Goal: Register for event/course

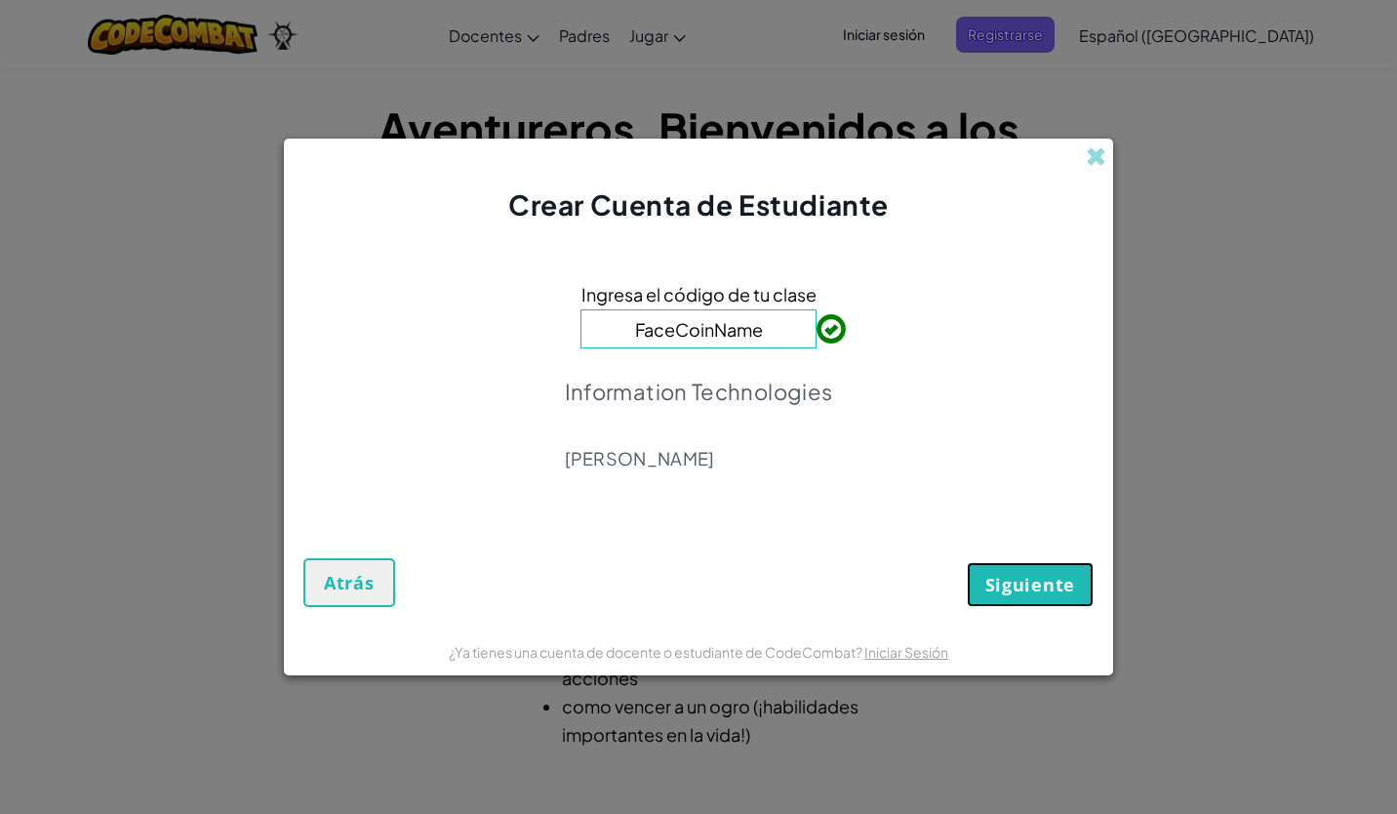
click at [1009, 594] on span "Siguiente" at bounding box center [1030, 584] width 90 height 23
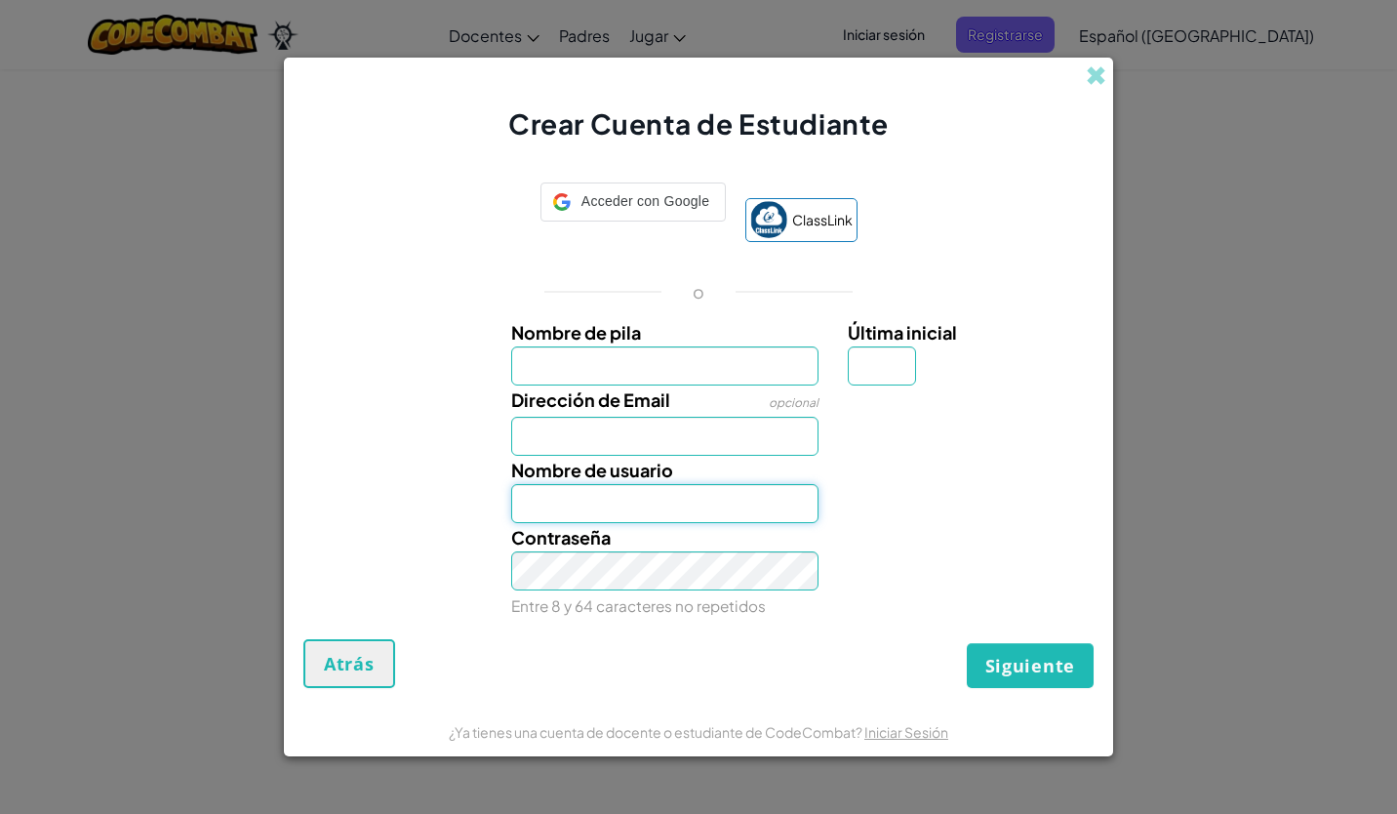
type input "[EMAIL_ADDRESS][DOMAIN_NAME]"
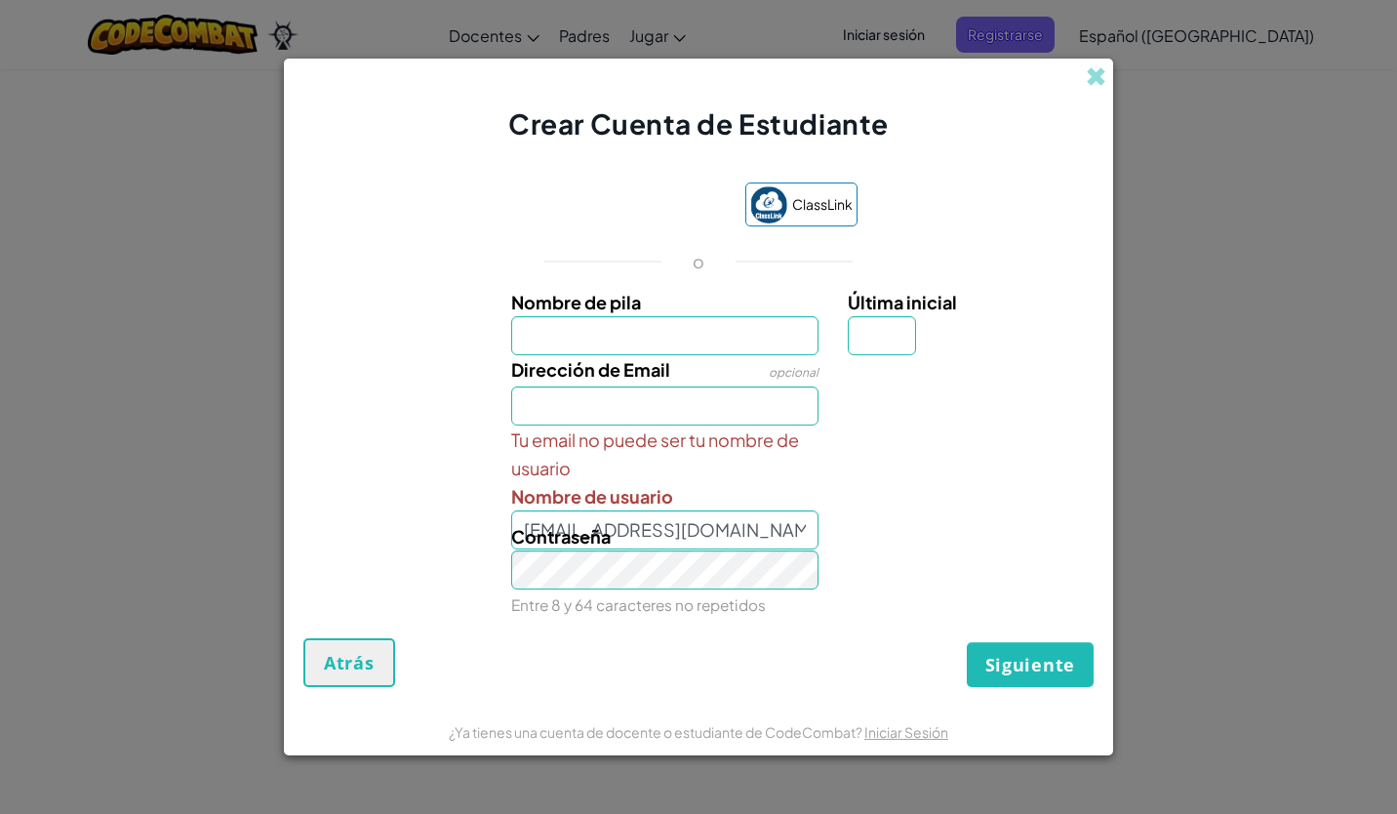
click at [692, 338] on input "Nombre de pila" at bounding box center [665, 335] width 308 height 39
type input "[PERSON_NAME]"
click at [857, 322] on input "Última inicial" at bounding box center [882, 335] width 68 height 39
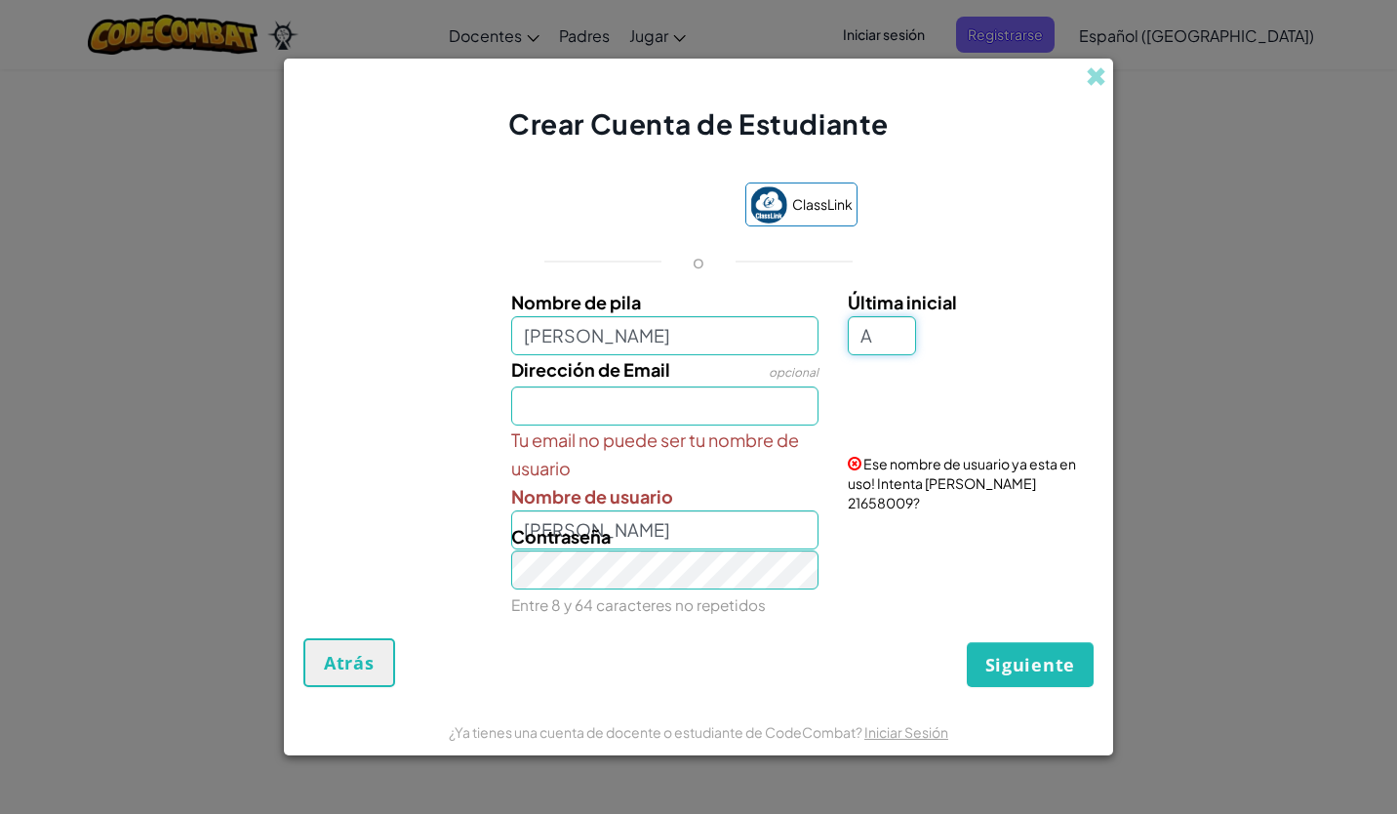
type input "A"
type input "[PERSON_NAME]"
click at [731, 411] on input "Dirección de Email" at bounding box center [665, 405] width 308 height 39
type input "[EMAIL_ADDRESS][DOMAIN_NAME]"
click at [626, 533] on div "Contraseña Entre 8 y 64 caracteres no repetidos" at bounding box center [666, 570] width 338 height 97
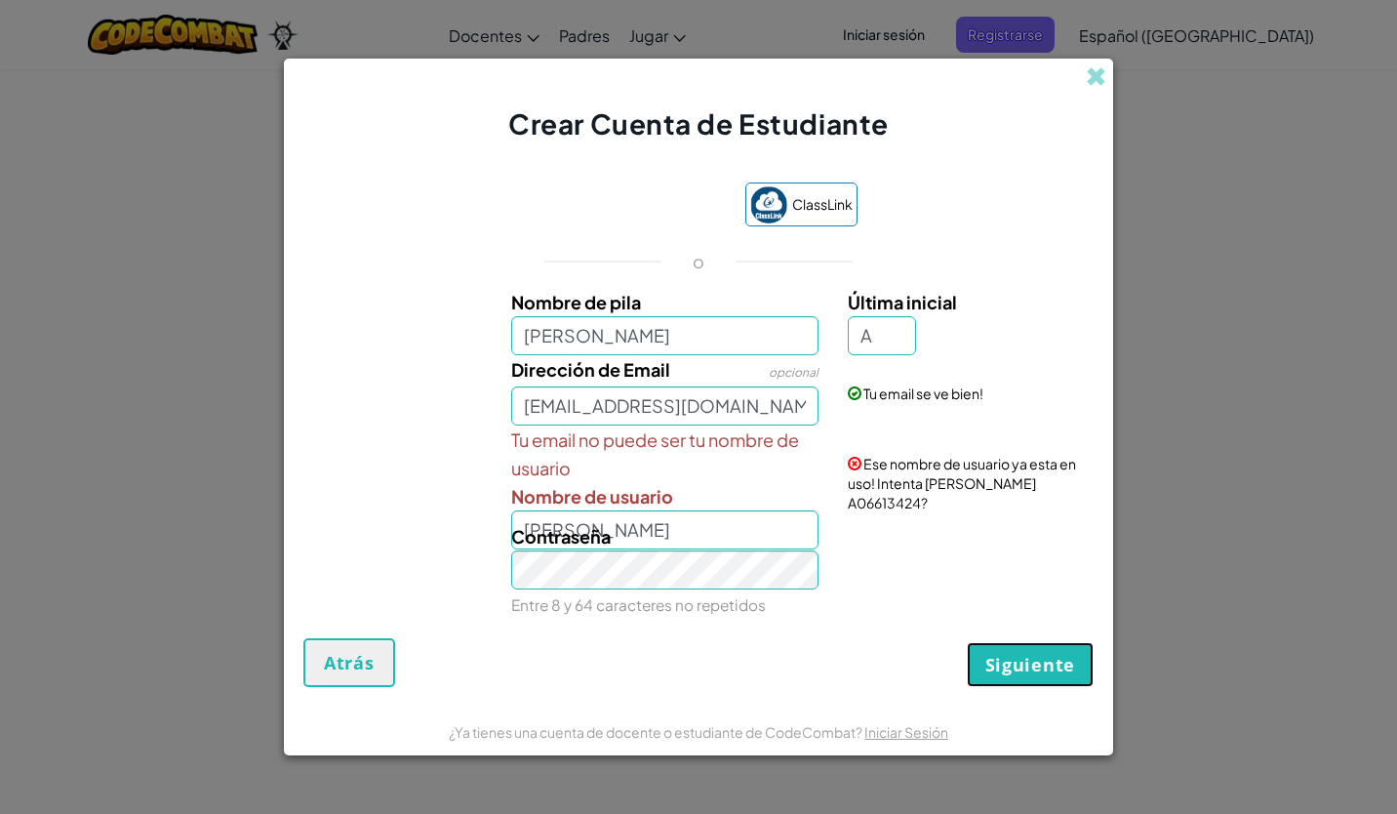
click at [1055, 655] on span "Siguiente" at bounding box center [1030, 664] width 90 height 23
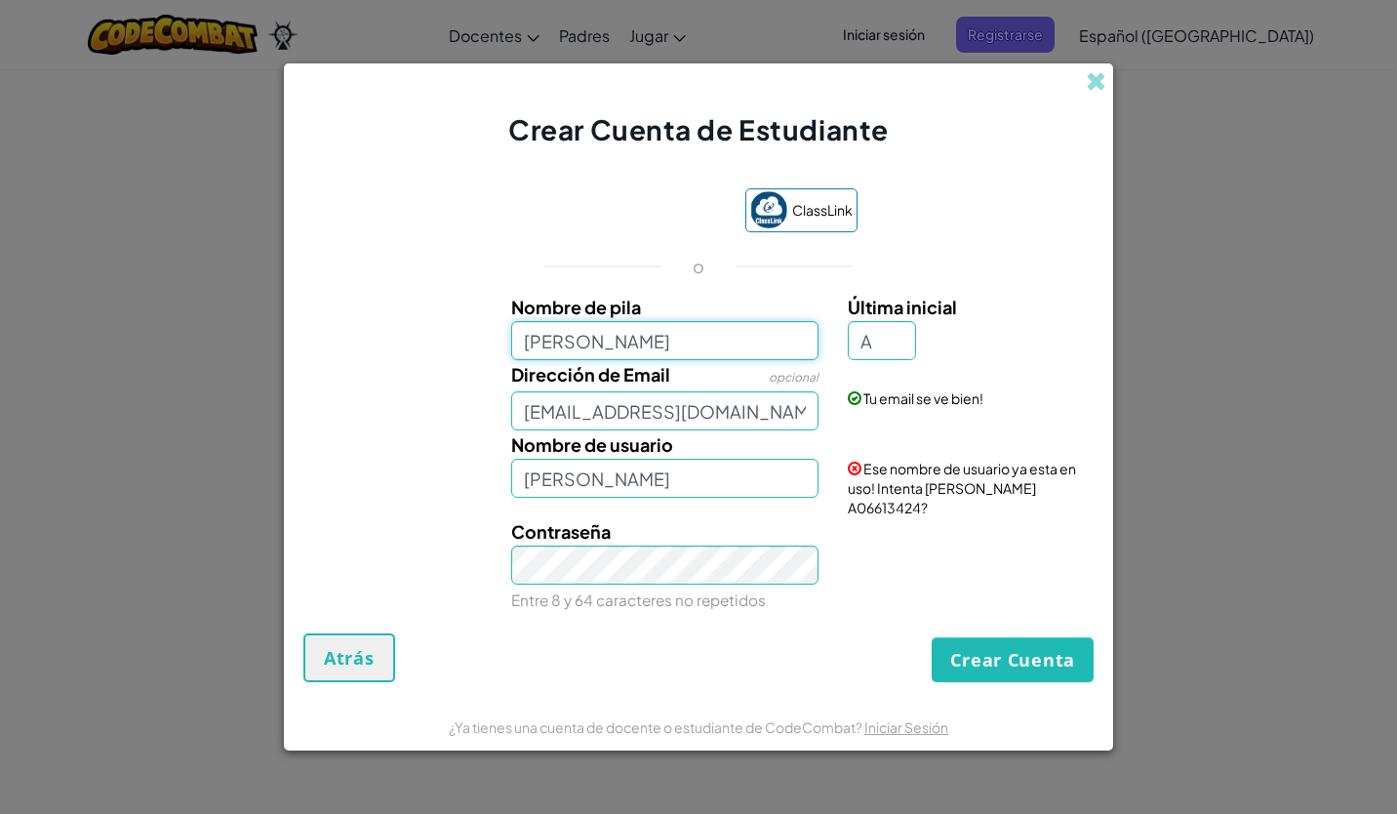
click at [727, 360] on input "[PERSON_NAME]" at bounding box center [665, 340] width 308 height 39
type input "AnnaAC"
type input "AnnaACA"
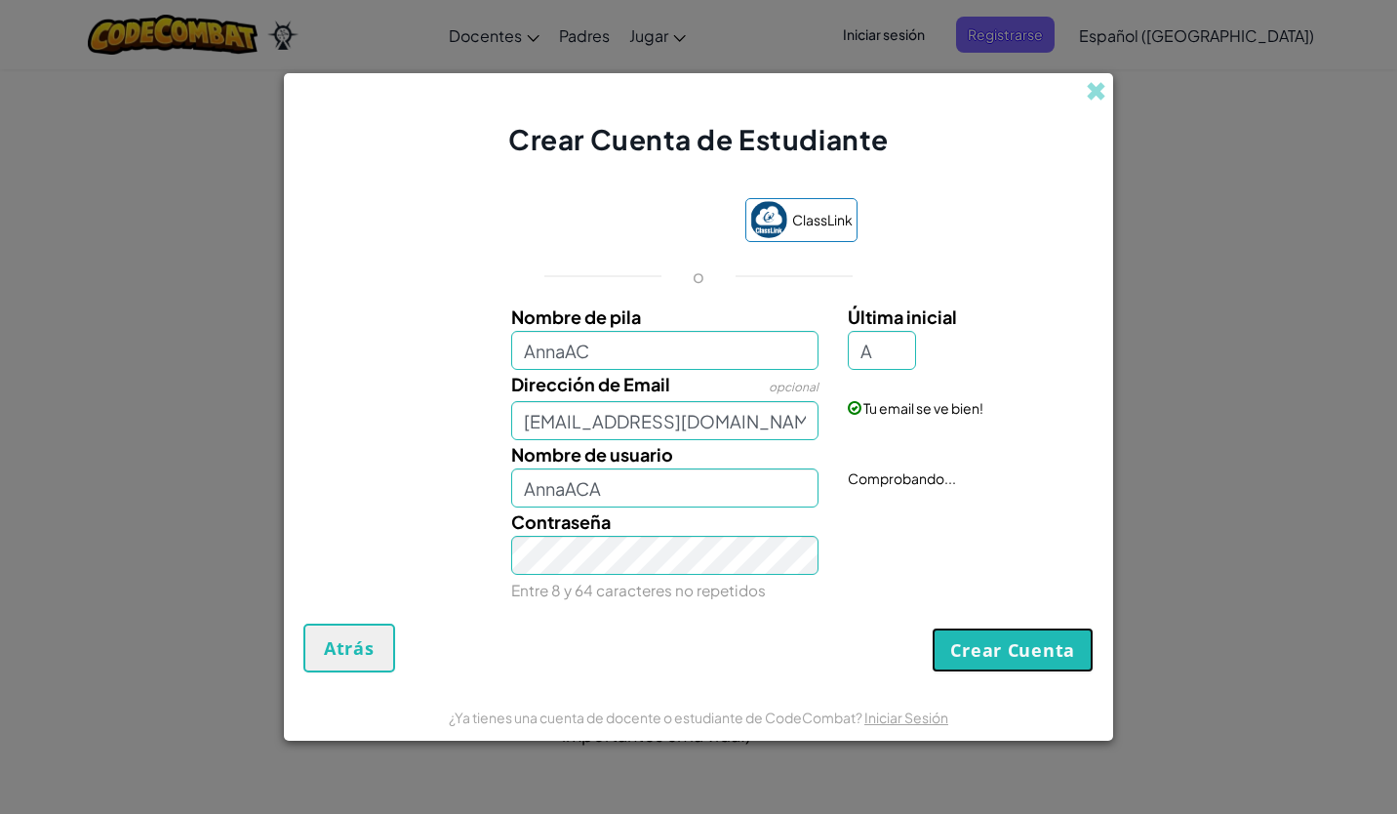
click at [1025, 642] on button "Crear Cuenta" at bounding box center [1013, 649] width 162 height 45
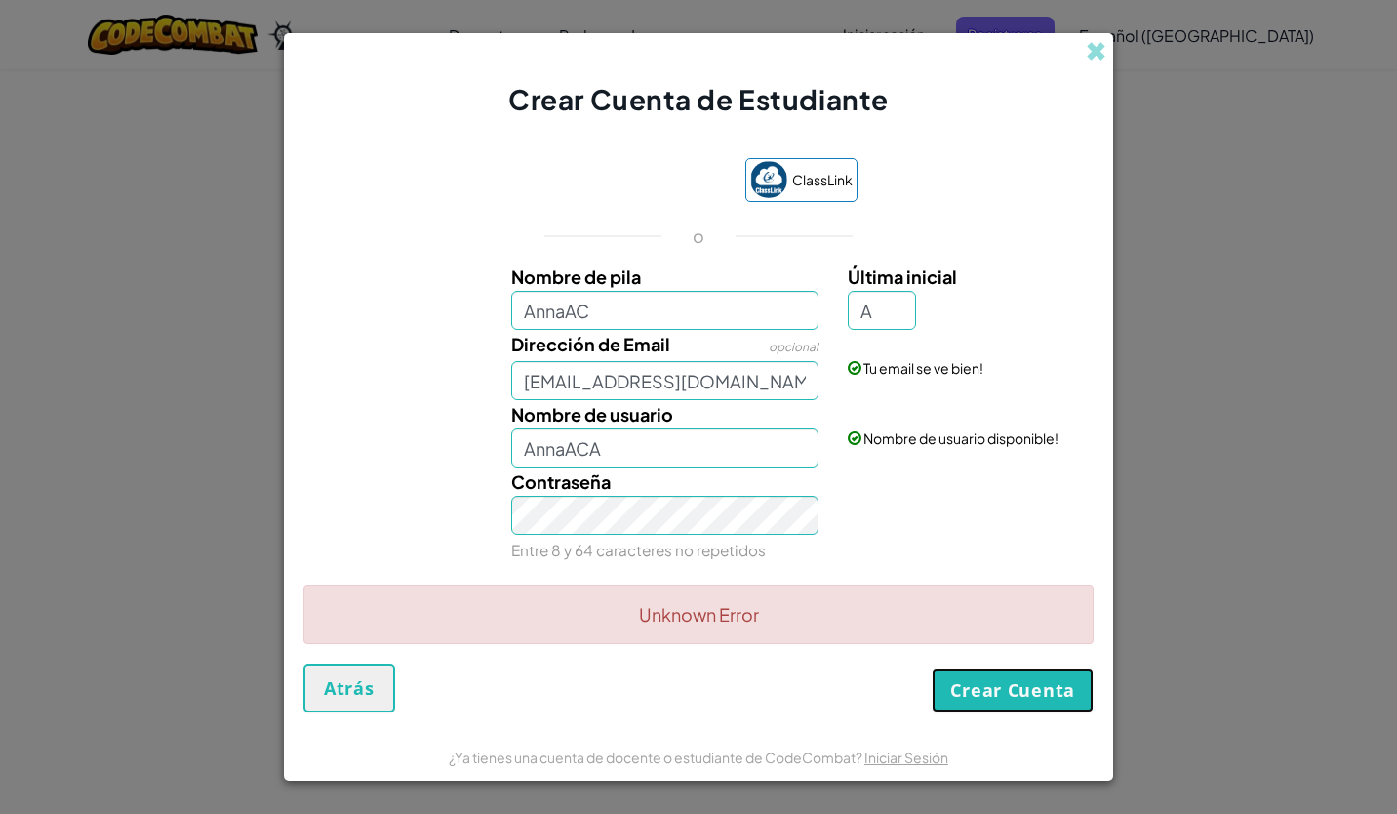
click at [1001, 695] on button "Crear Cuenta" at bounding box center [1013, 689] width 162 height 45
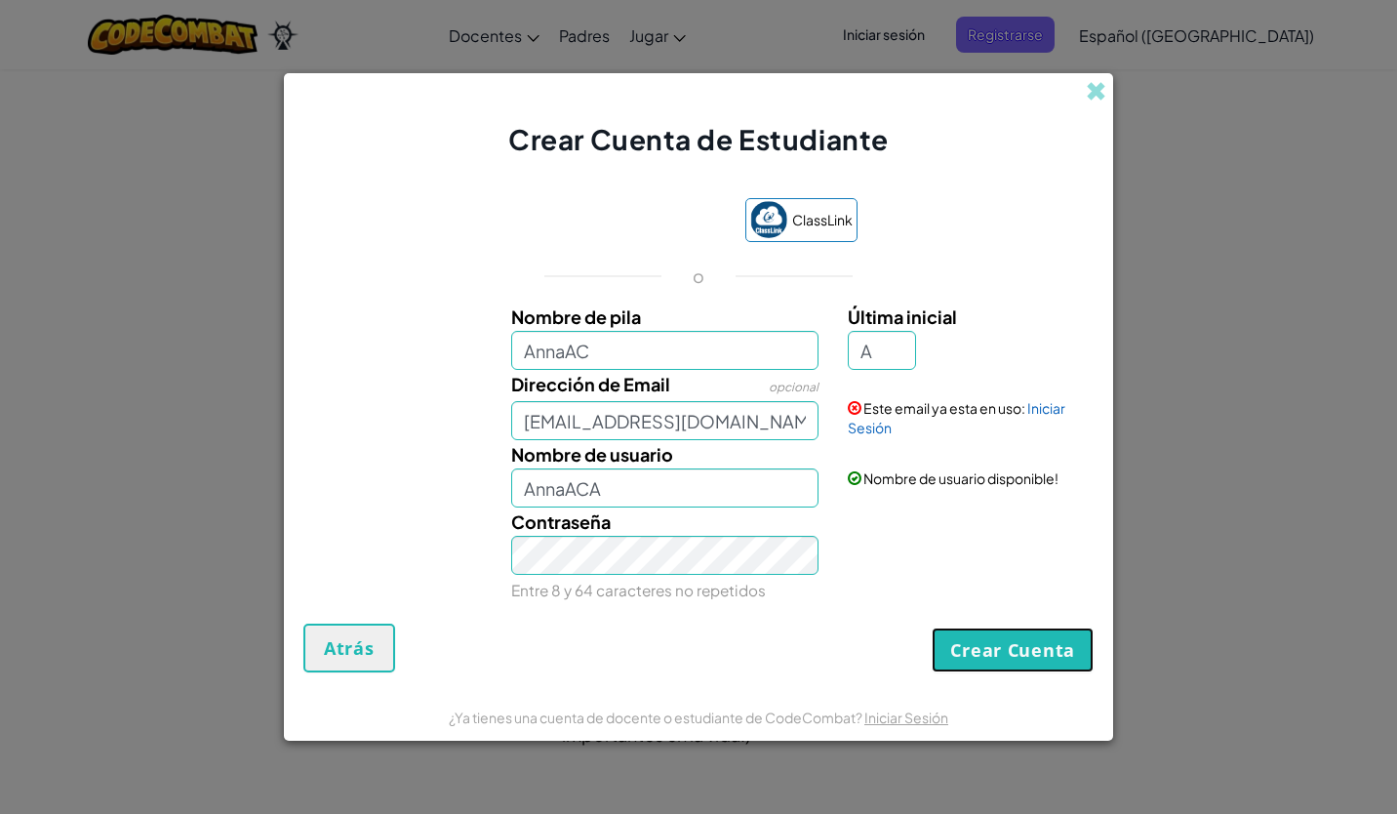
click at [1013, 642] on button "Crear Cuenta" at bounding box center [1013, 649] width 162 height 45
click at [883, 427] on link "Iniciar Sesión" at bounding box center [957, 417] width 218 height 37
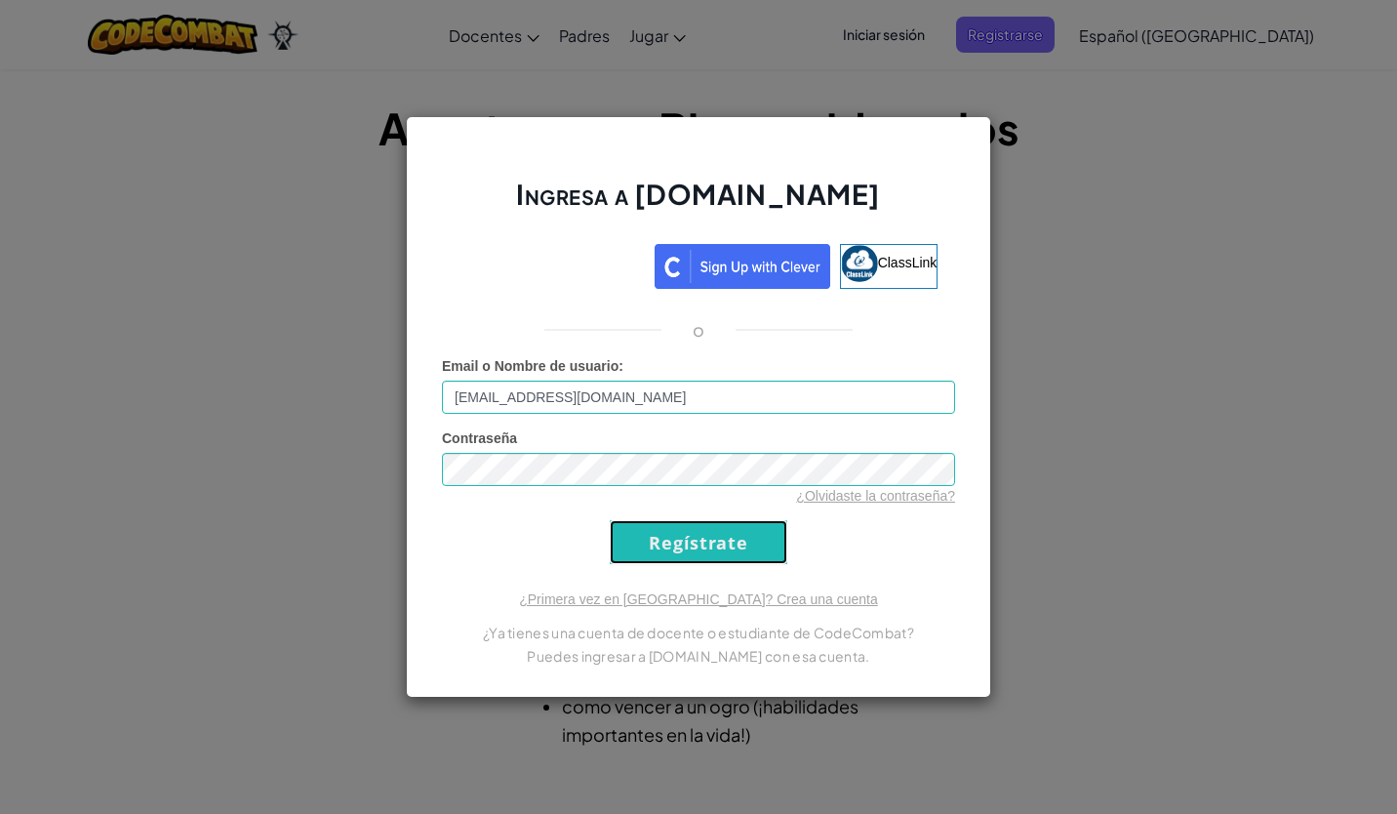
click at [676, 538] on input "Regístrate" at bounding box center [699, 542] width 178 height 44
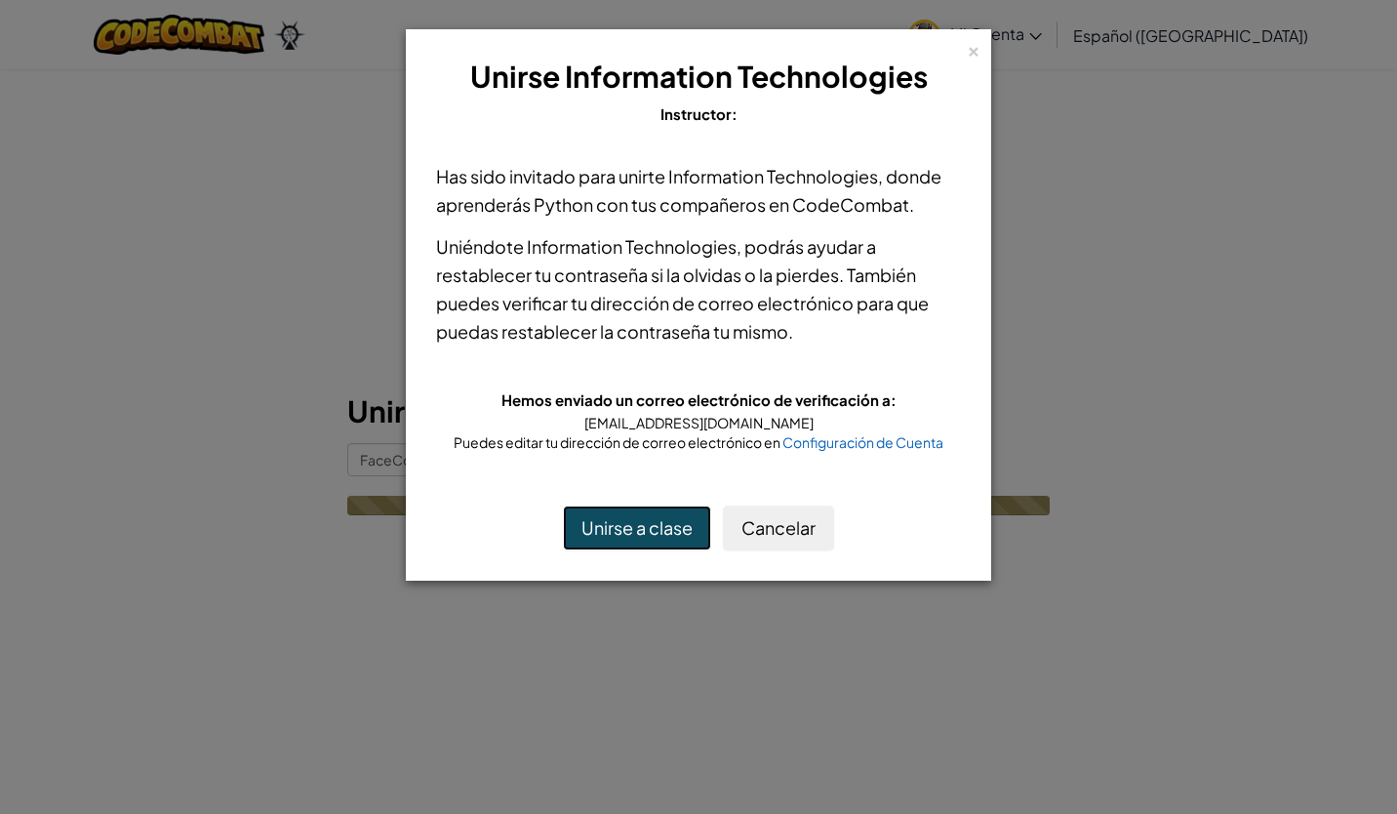
click at [676, 538] on button "Unirse a clase" at bounding box center [637, 527] width 148 height 45
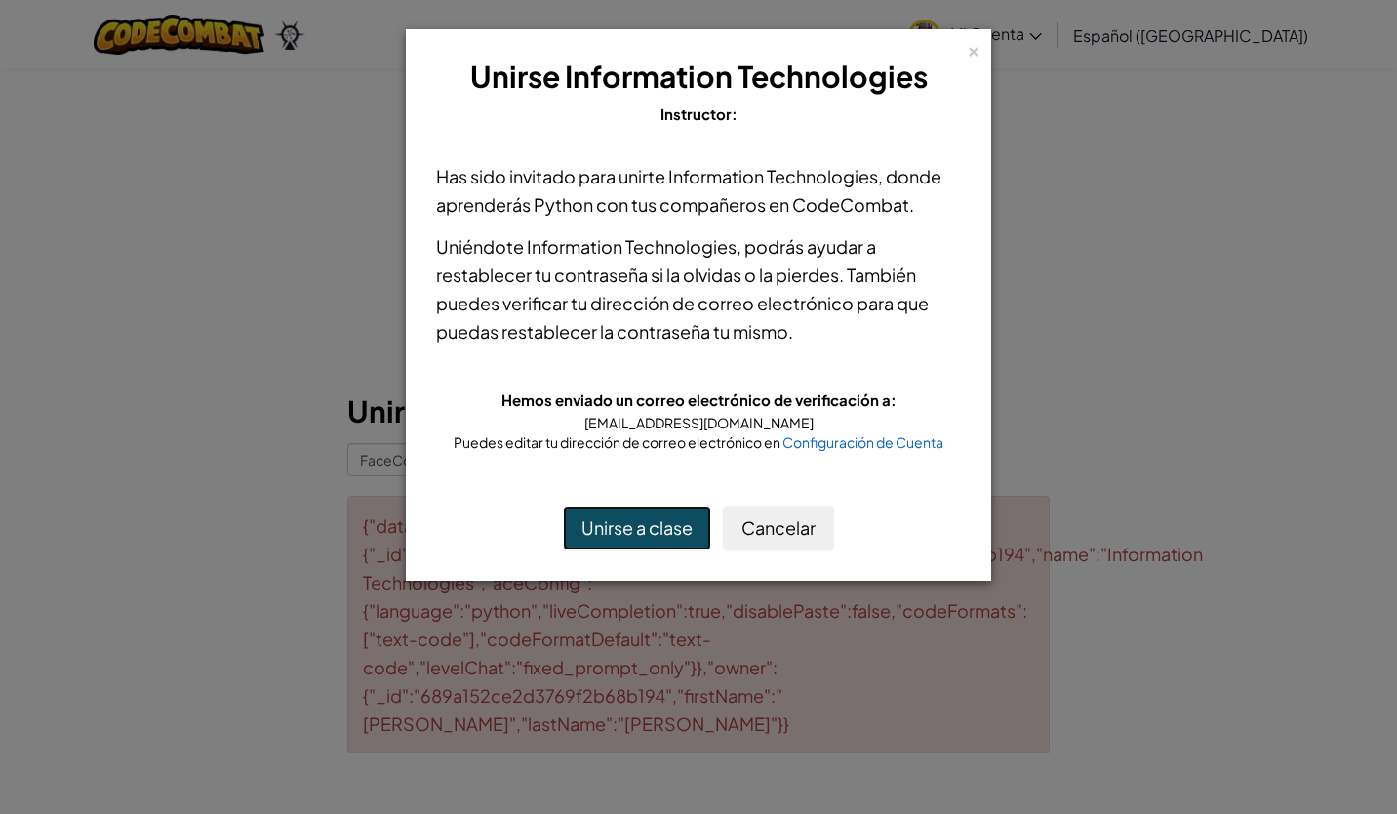
click at [637, 540] on button "Unirse a clase" at bounding box center [637, 527] width 148 height 45
click at [694, 33] on span "A successful payment not found" at bounding box center [698, 35] width 195 height 15
click at [612, 528] on button "Unirse a clase" at bounding box center [637, 527] width 148 height 45
click at [605, 515] on button "Unirse a clase" at bounding box center [637, 527] width 148 height 45
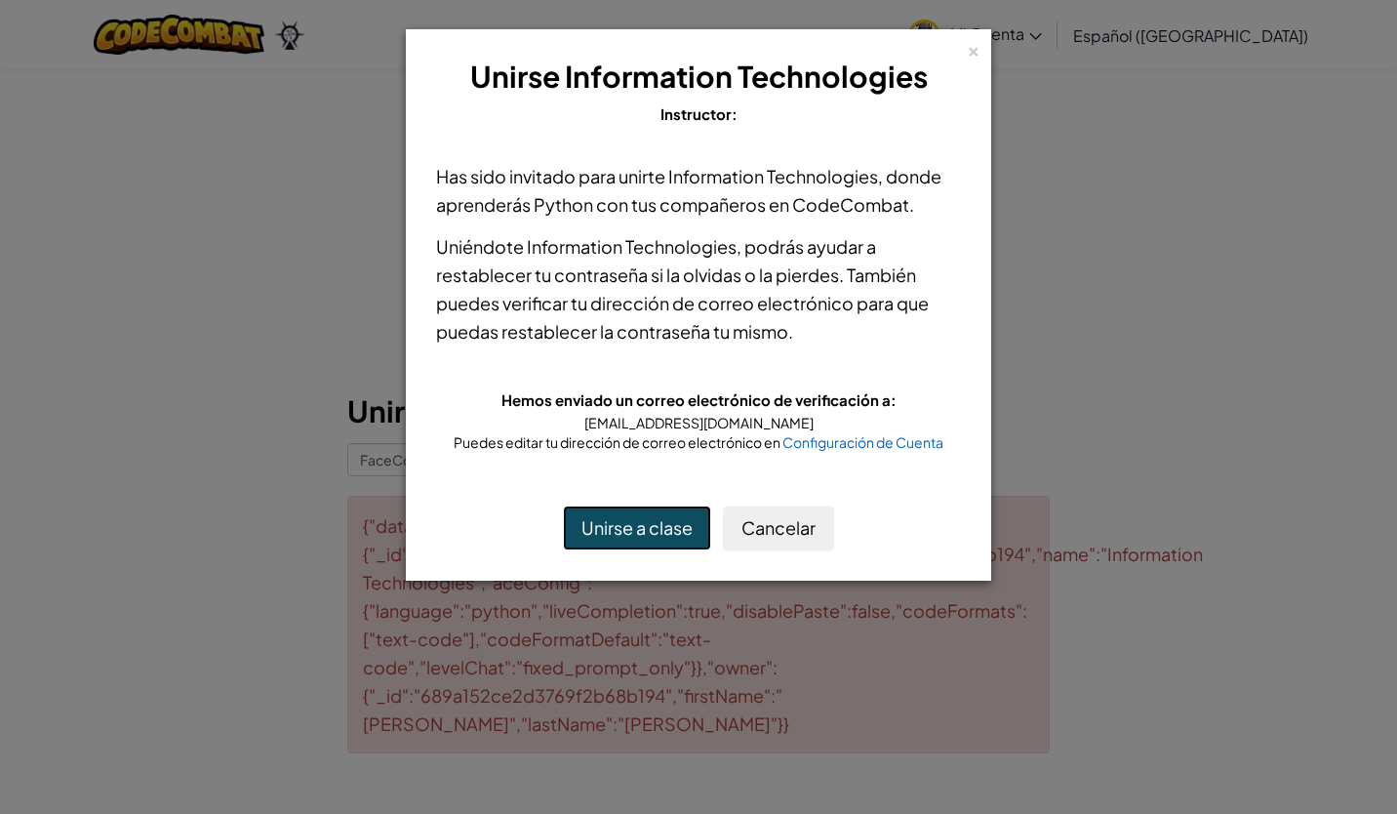
click at [605, 515] on button "Unirse a clase" at bounding box center [637, 527] width 148 height 45
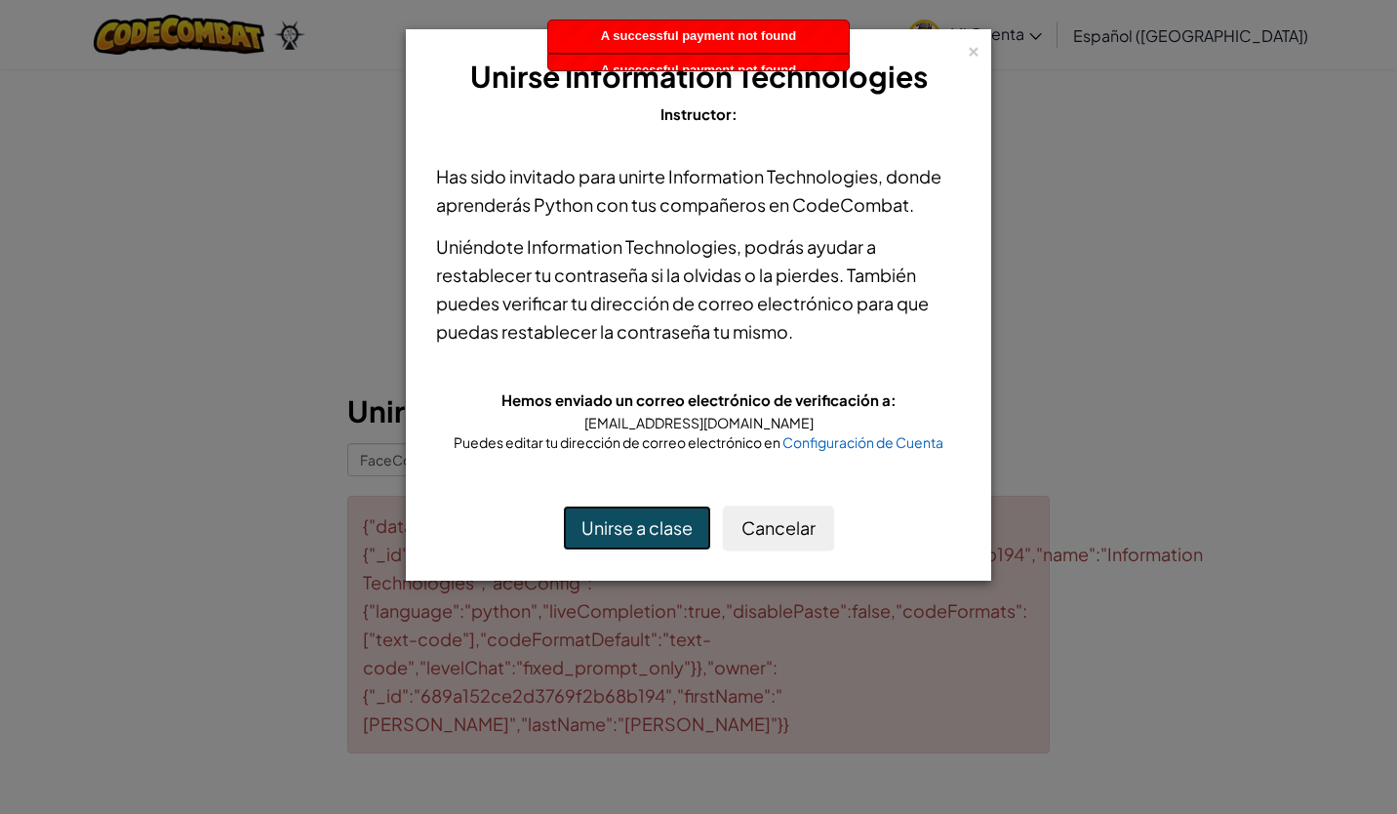
click at [605, 515] on button "Unirse a clase" at bounding box center [637, 527] width 148 height 45
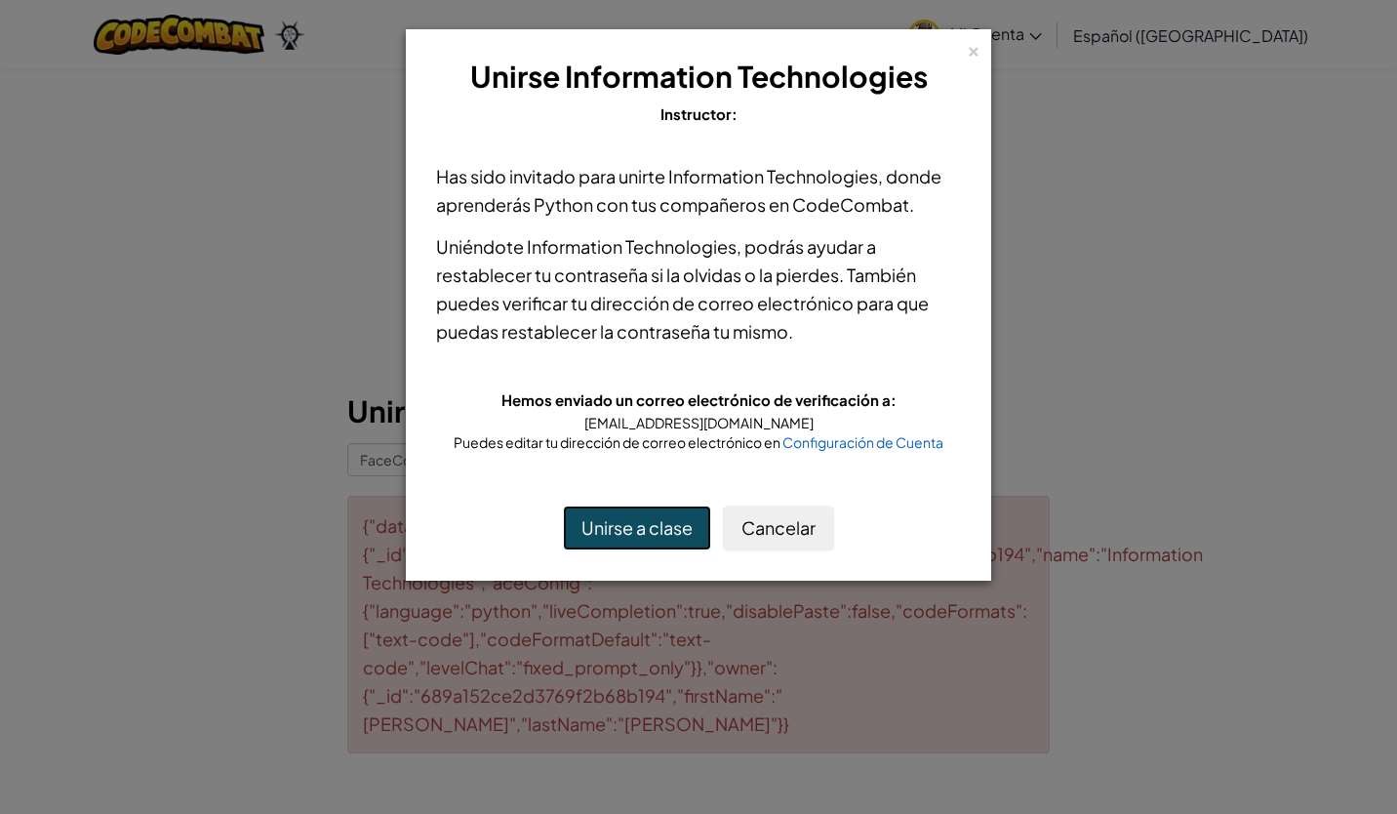
click at [605, 515] on button "Unirse a clase" at bounding box center [637, 527] width 148 height 45
click at [625, 523] on button "Unirse a clase" at bounding box center [637, 527] width 148 height 45
drag, startPoint x: 625, startPoint y: 523, endPoint x: 604, endPoint y: 506, distance: 27.1
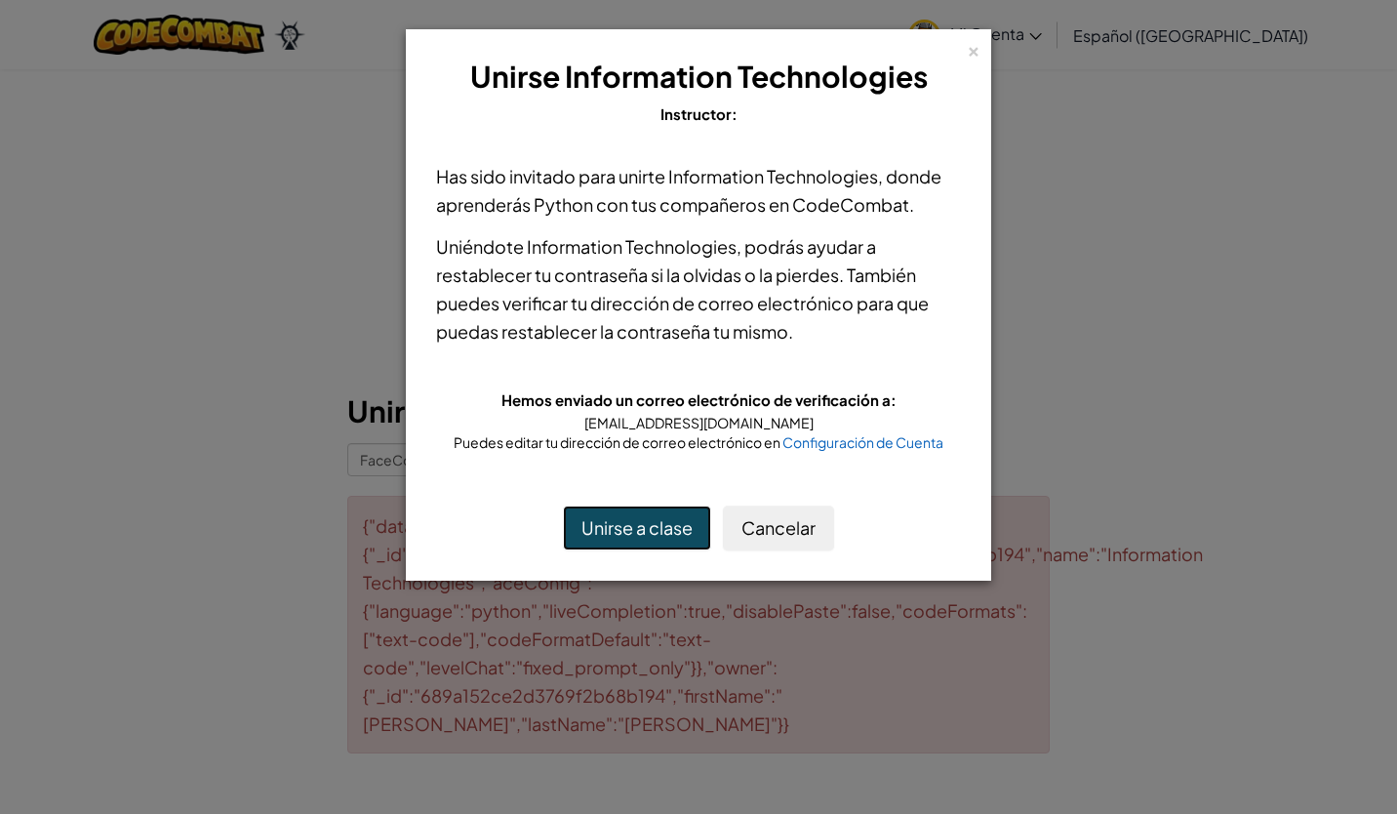
click at [604, 506] on button "Unirse a clase" at bounding box center [637, 527] width 148 height 45
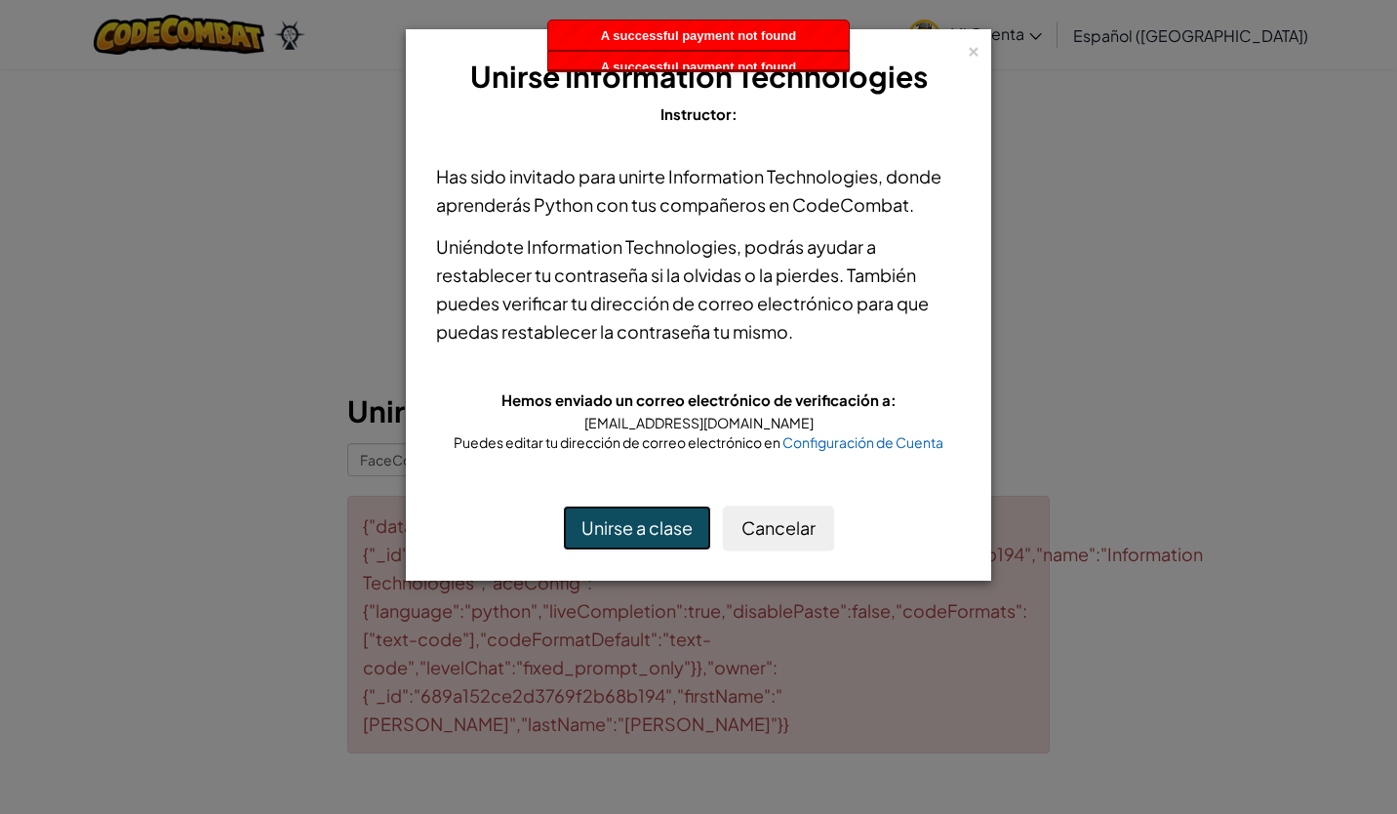
click at [604, 506] on button "Unirse a clase" at bounding box center [637, 527] width 148 height 45
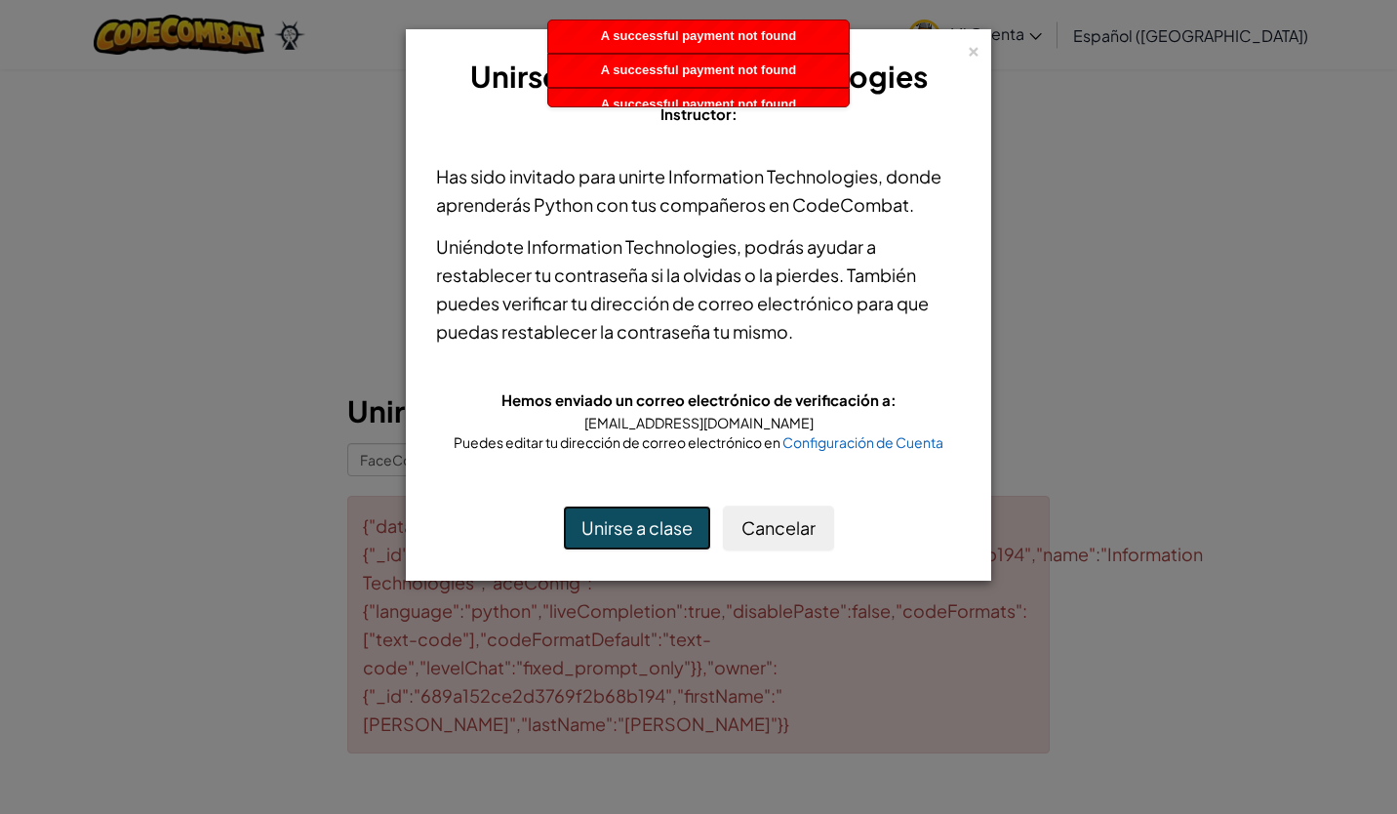
click at [604, 506] on button "Unirse a clase" at bounding box center [637, 527] width 148 height 45
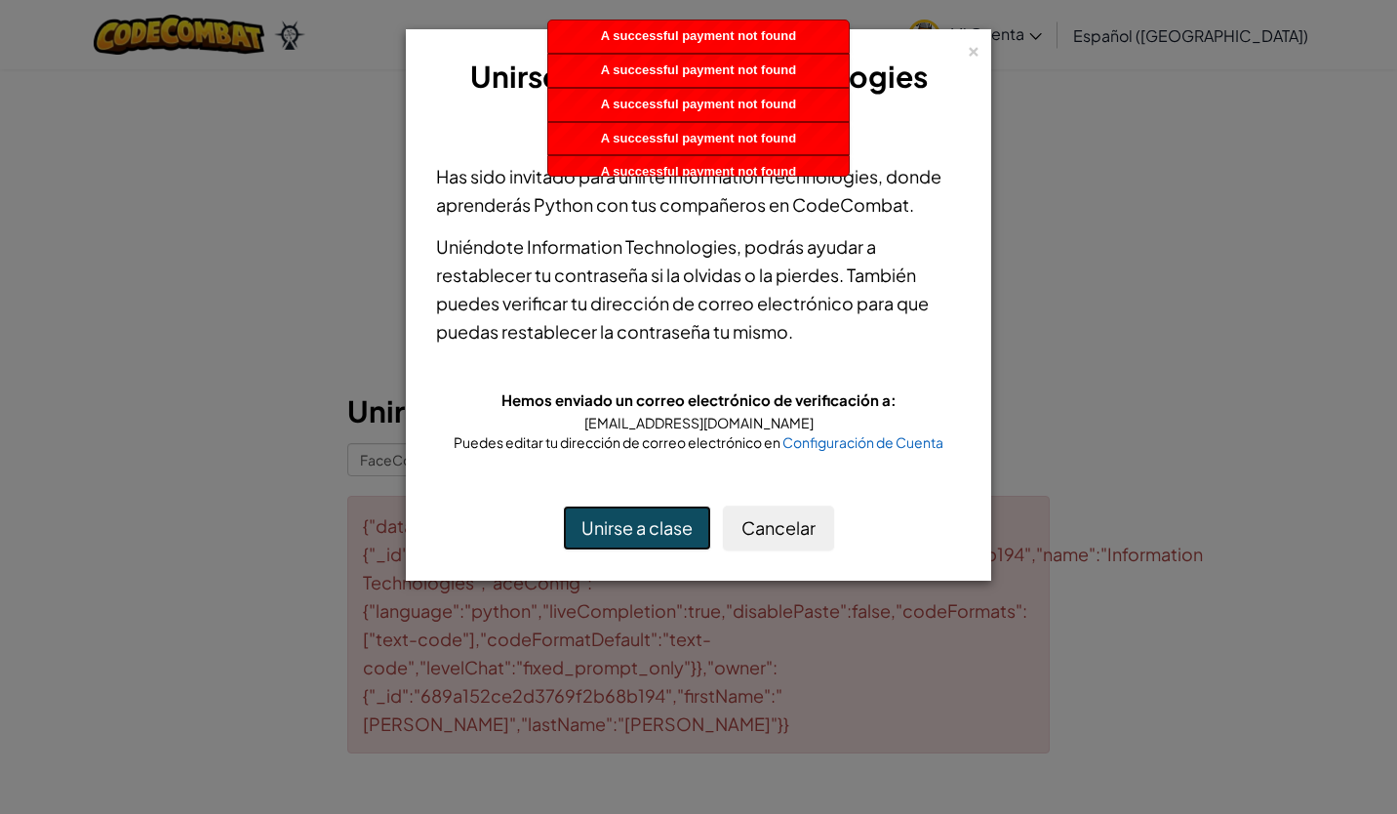
click at [604, 506] on button "Unirse a clase" at bounding box center [637, 527] width 148 height 45
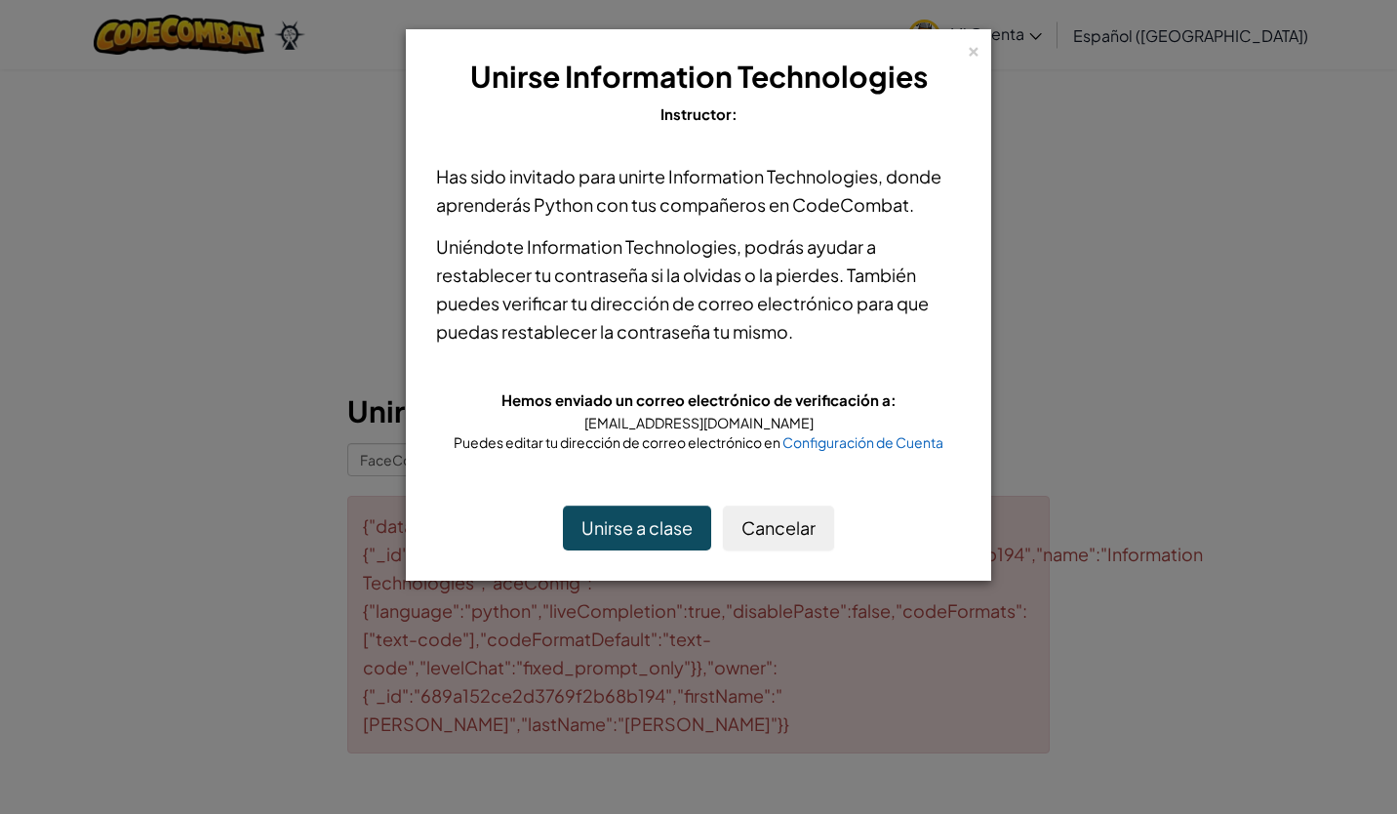
click at [952, 574] on div "× Unirse Information Technologies Instructor: Has sido invitado para unirte Inf…" at bounding box center [698, 304] width 585 height 551
click at [685, 537] on button "Unirse a clase" at bounding box center [637, 527] width 148 height 45
click at [675, 533] on button "Unirse a clase" at bounding box center [637, 527] width 148 height 45
click at [610, 530] on button "Unirse a clase" at bounding box center [637, 527] width 148 height 45
click at [594, 523] on button "Unirse a clase" at bounding box center [637, 527] width 148 height 45
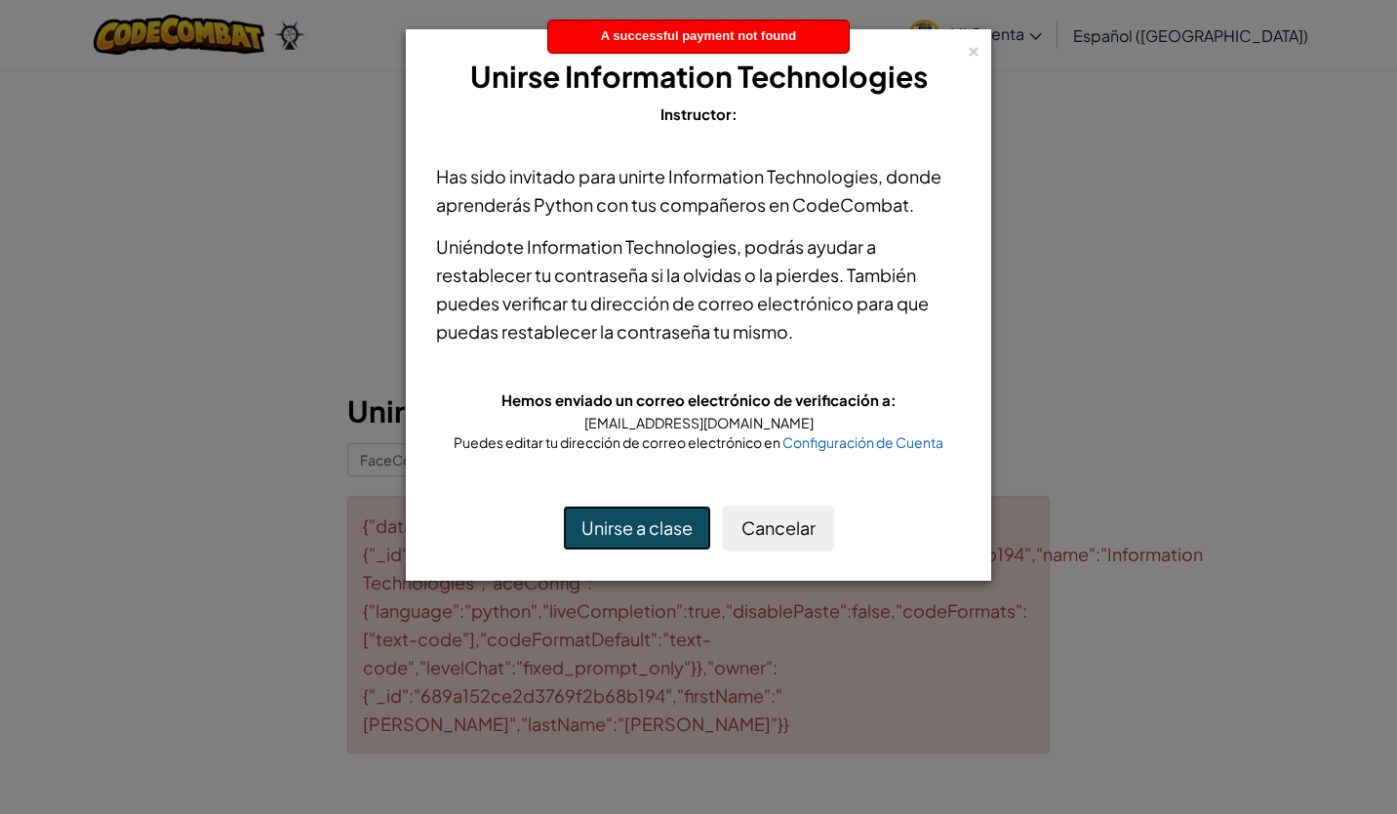
click at [594, 523] on button "Unirse a clase" at bounding box center [637, 527] width 148 height 45
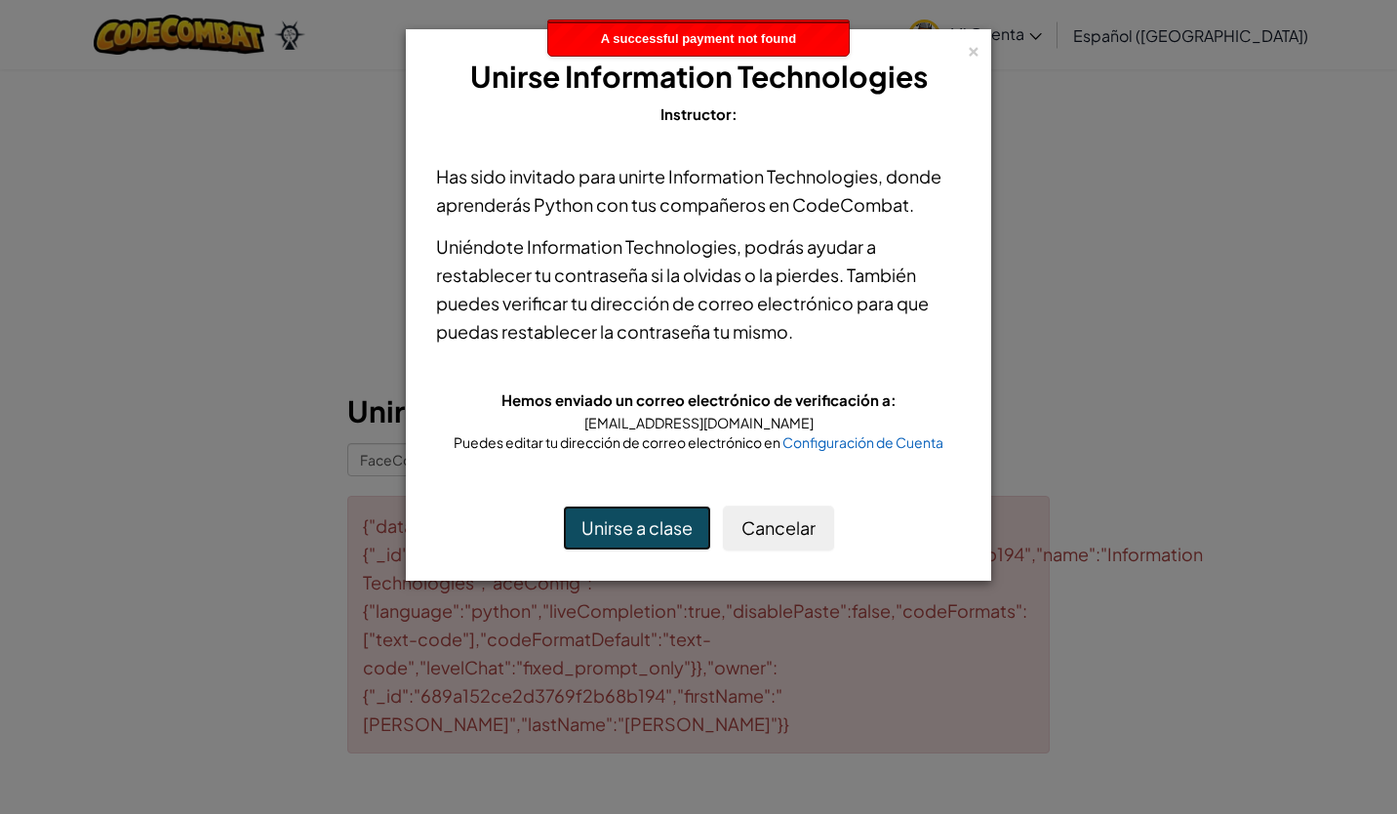
click at [594, 523] on button "Unirse a clase" at bounding box center [637, 527] width 148 height 45
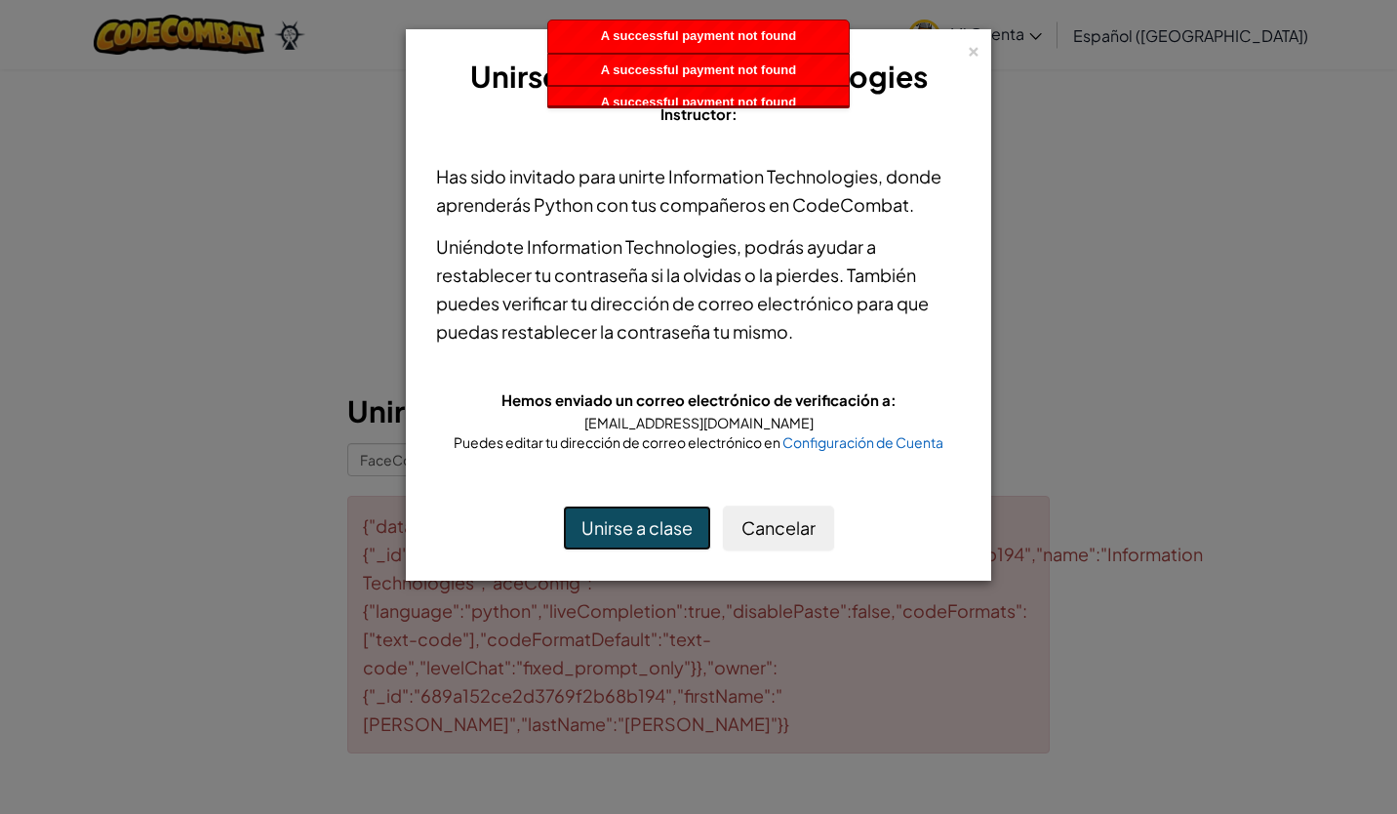
click at [594, 523] on button "Unirse a clase" at bounding box center [637, 527] width 148 height 45
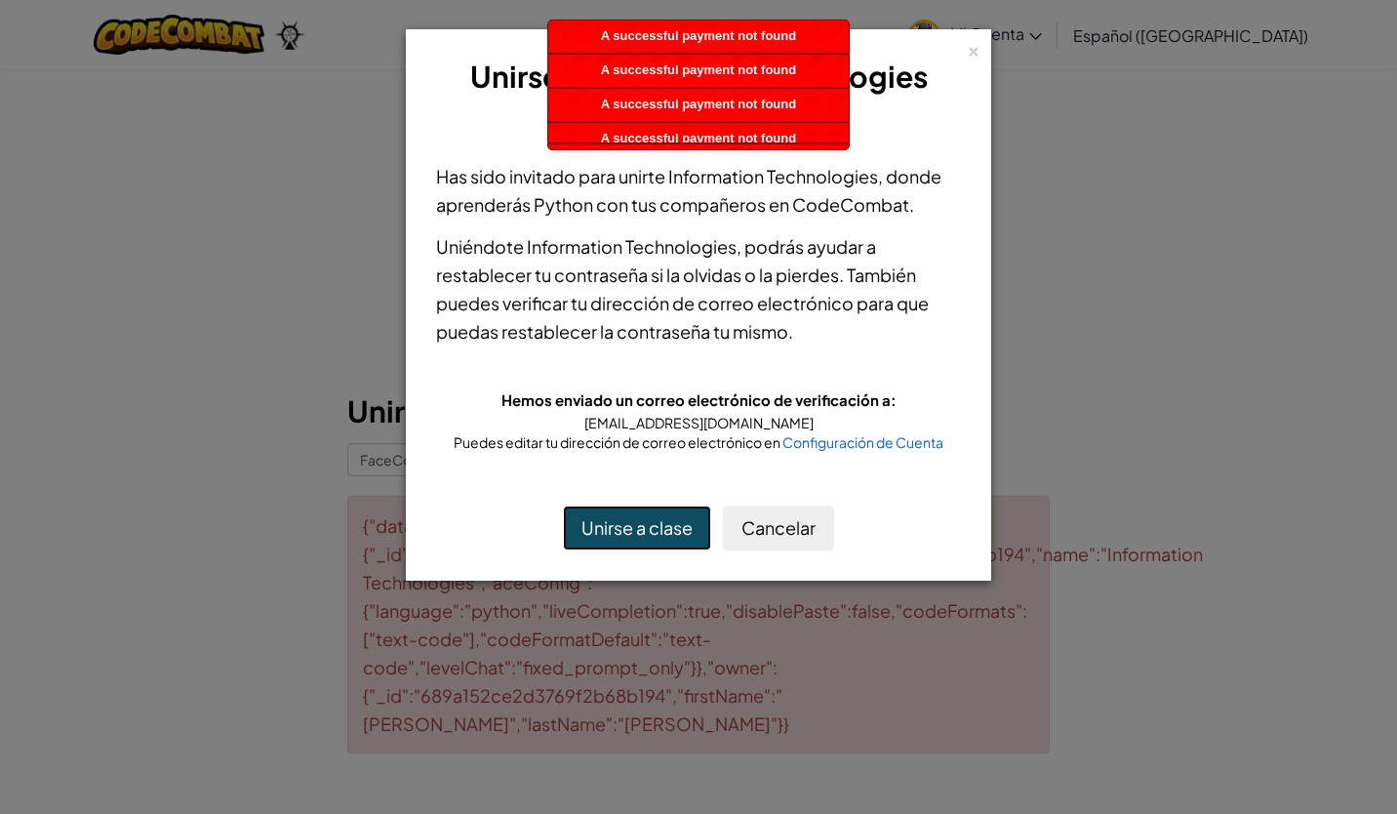
click at [594, 523] on button "Unirse a clase" at bounding box center [637, 527] width 148 height 45
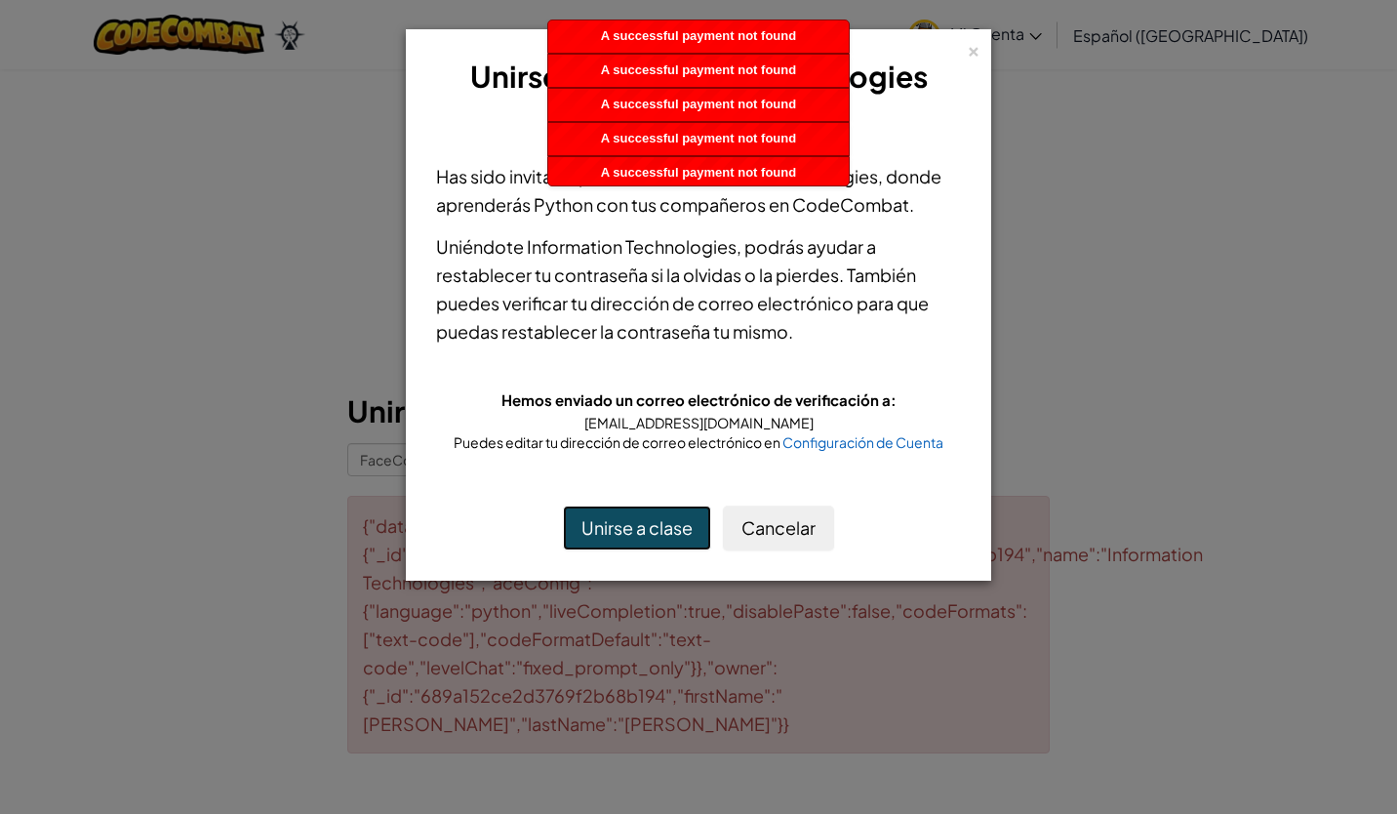
click at [594, 523] on button "Unirse a clase" at bounding box center [637, 527] width 148 height 45
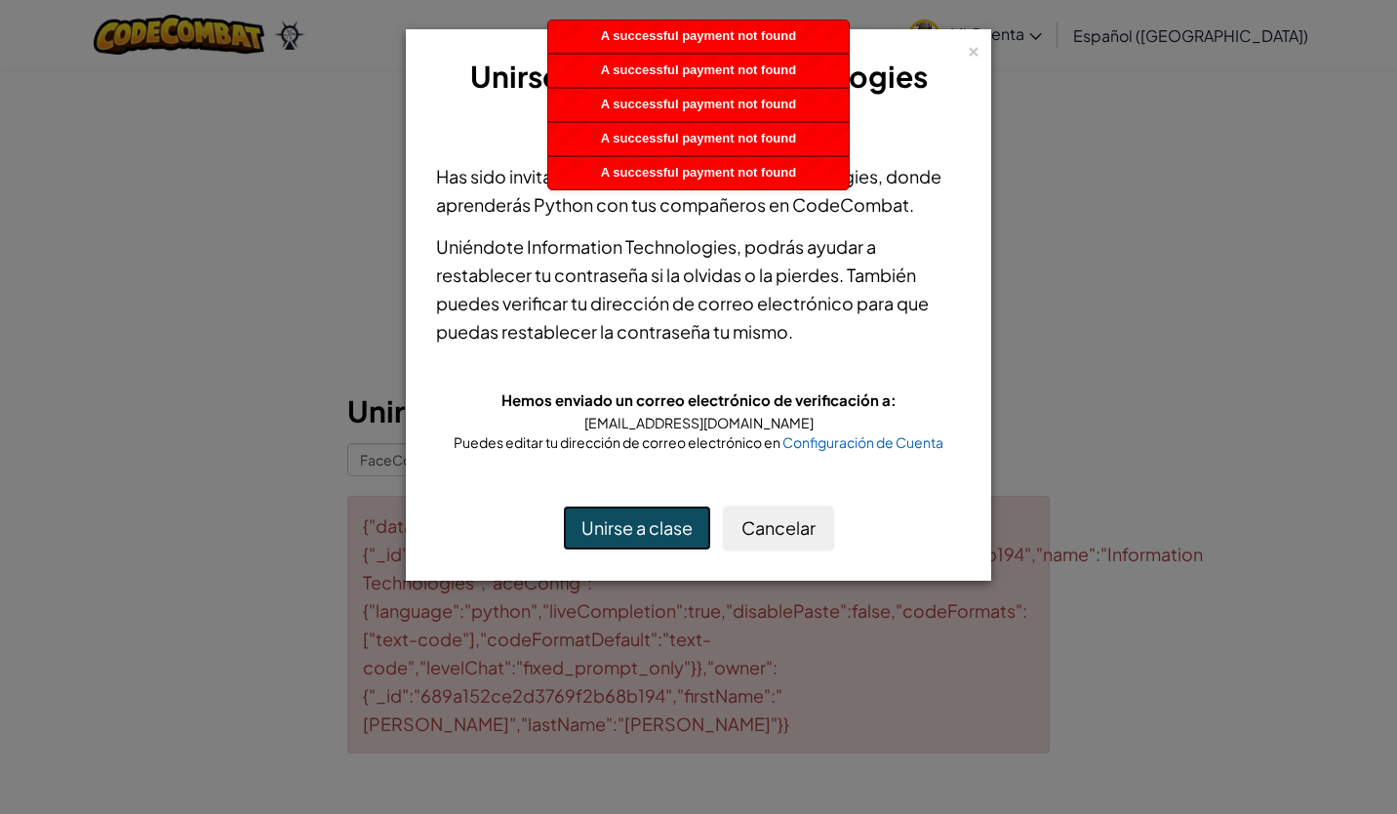
click at [594, 523] on button "Unirse a clase" at bounding box center [637, 527] width 148 height 45
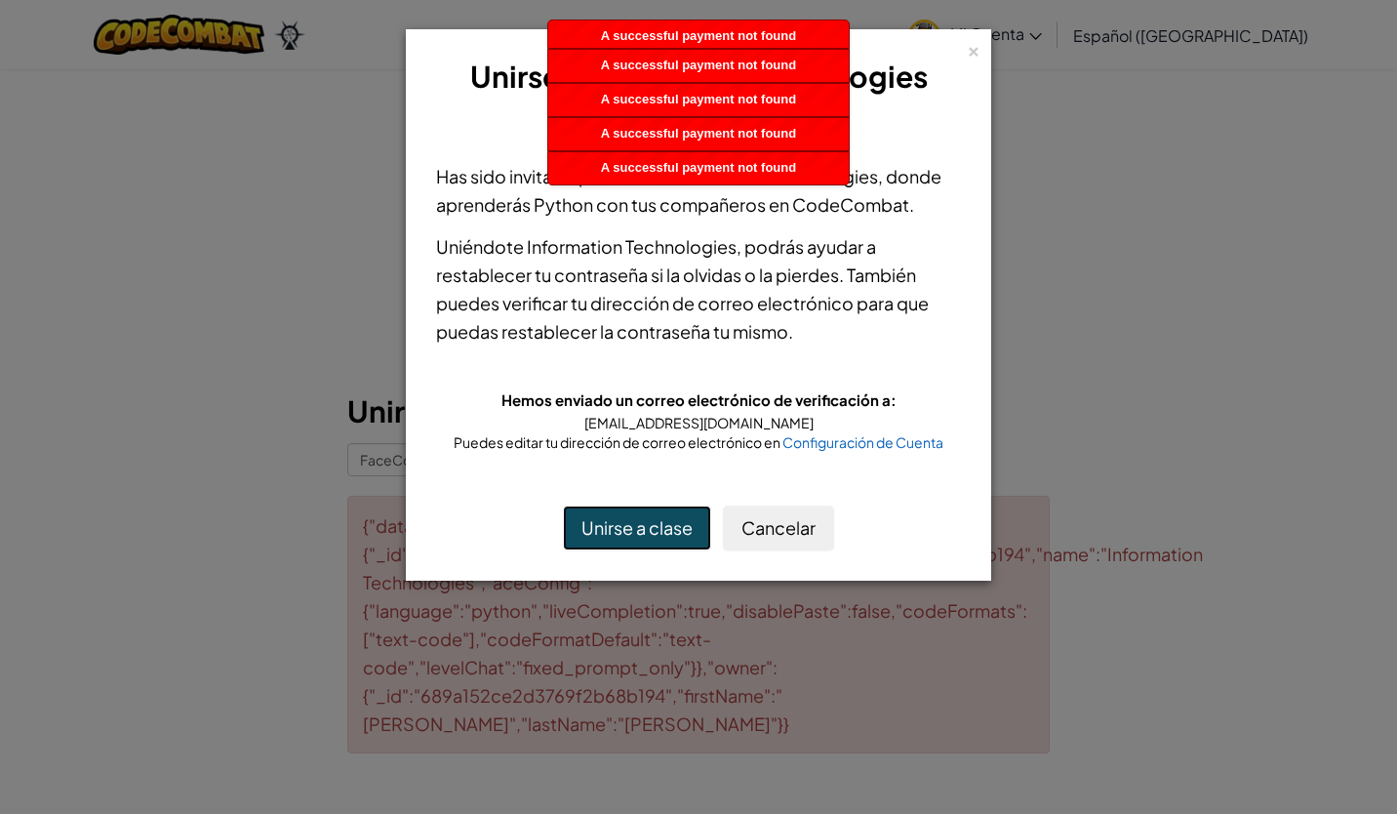
click at [594, 523] on button "Unirse a clase" at bounding box center [637, 527] width 148 height 45
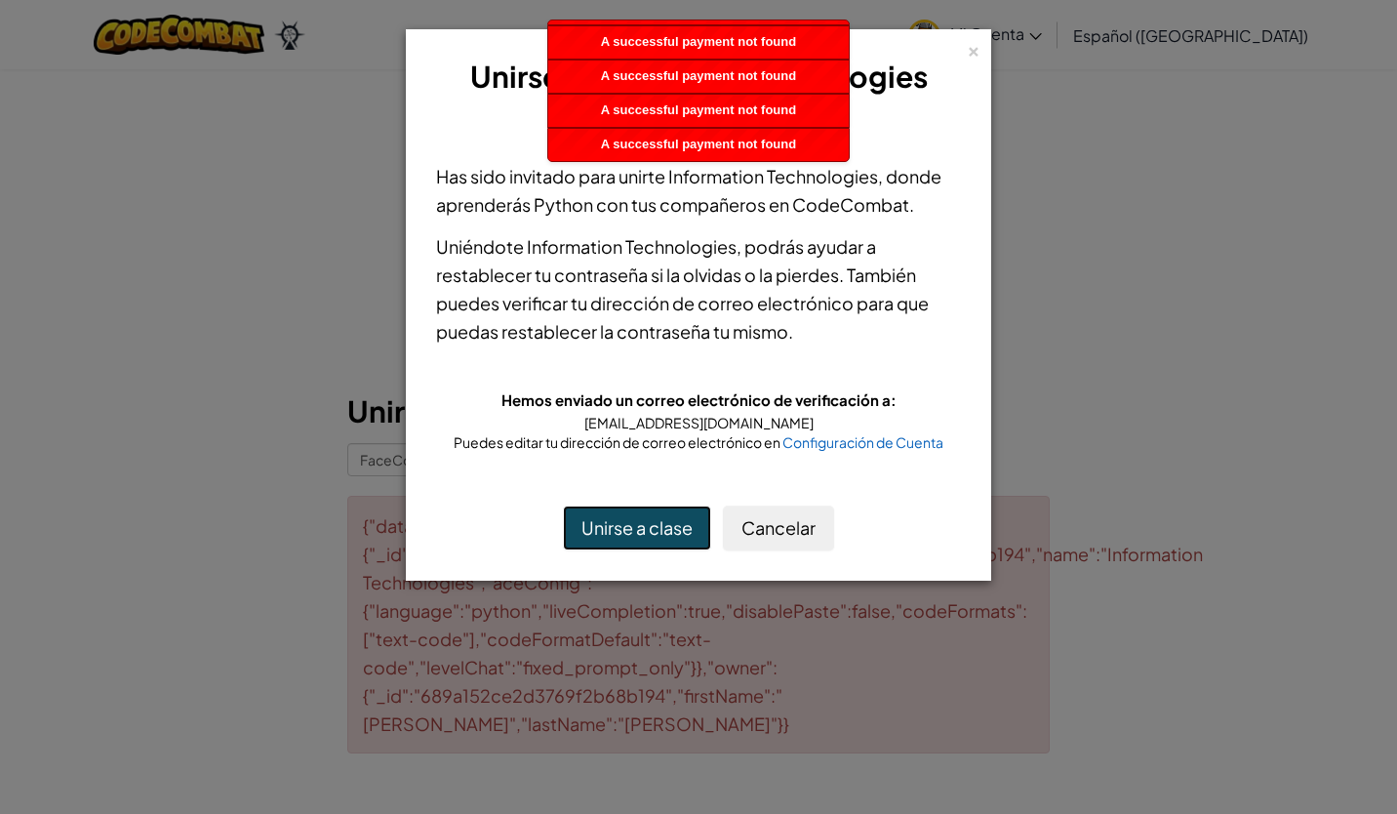
click at [594, 523] on button "Unirse a clase" at bounding box center [637, 527] width 148 height 45
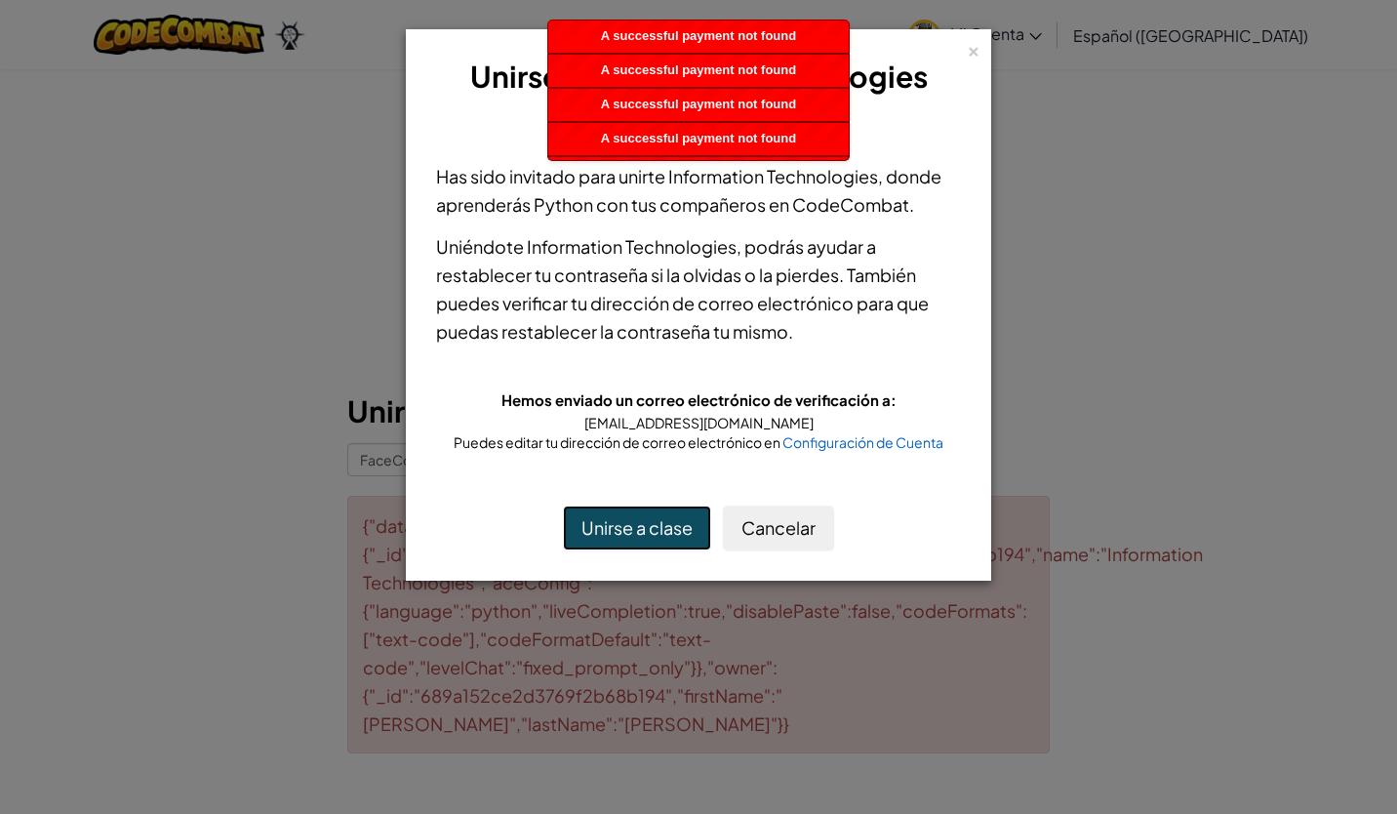
click at [594, 523] on button "Unirse a clase" at bounding box center [637, 527] width 148 height 45
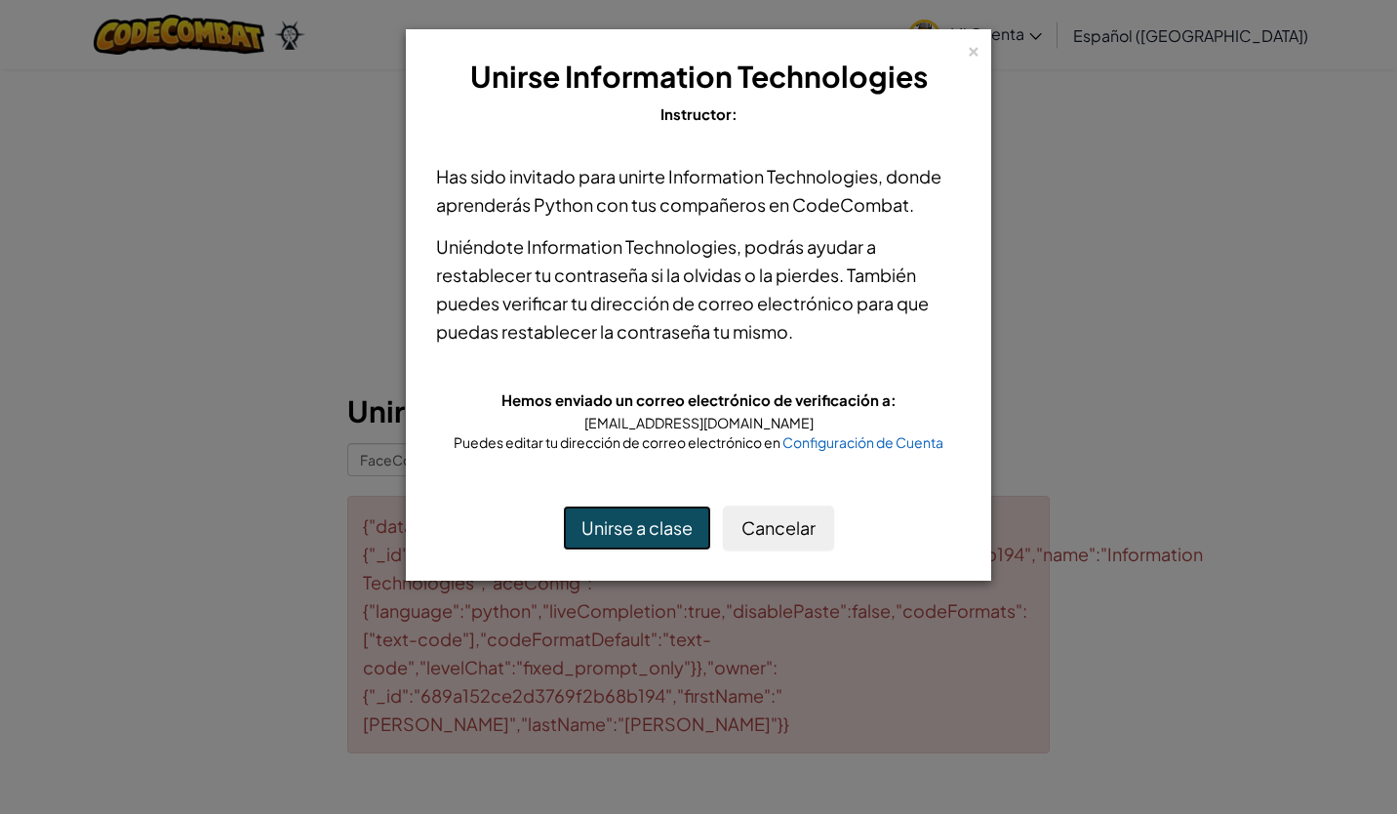
click at [594, 523] on button "Unirse a clase" at bounding box center [637, 527] width 148 height 45
